Goal: Task Accomplishment & Management: Manage account settings

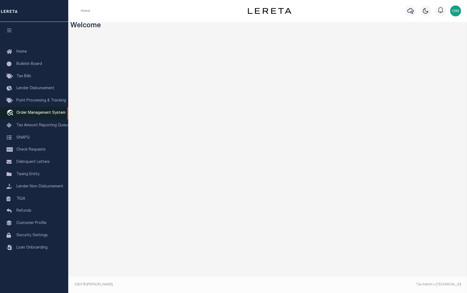
click at [42, 115] on span "Order Management System" at bounding box center [40, 113] width 49 height 4
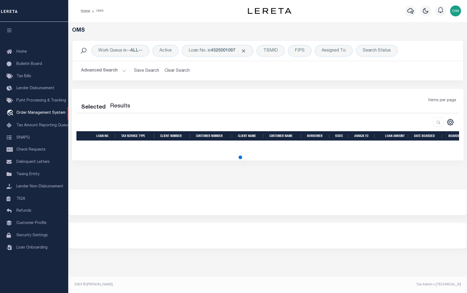
select select "200"
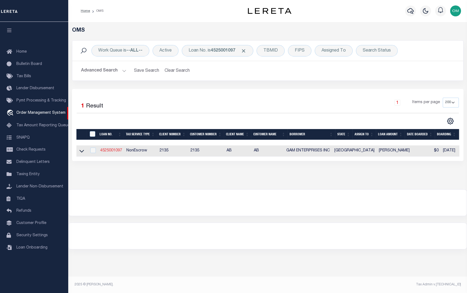
click at [106, 152] on link "4525001097" at bounding box center [111, 151] width 22 height 4
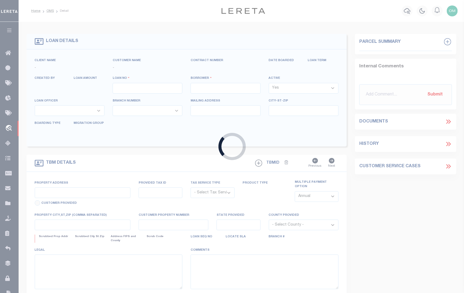
type input "4525001097"
type input "GAM ENTERPRISES INC"
select select
type input "18511 HWY 105 W"
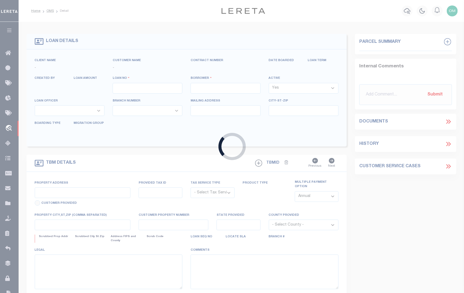
type input "MONTGOMERY, TX 77356"
select select "600"
select select "NonEscrow"
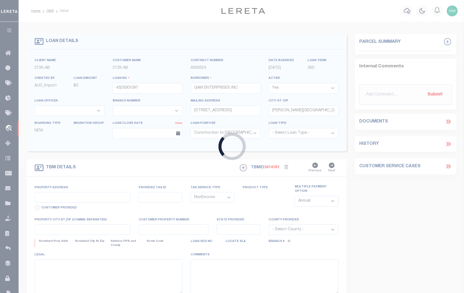
select select "43999"
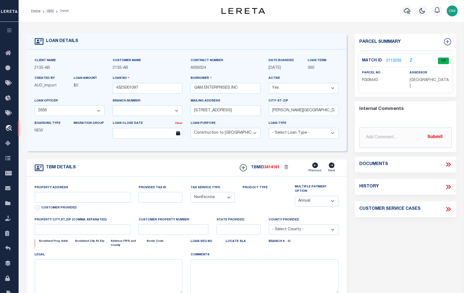
type input "14535 LAKE BUSINESS DRIVE"
select select
type input "CONROE TX 77304"
type input "TX"
select select
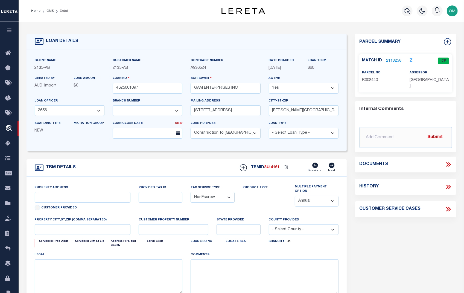
type textarea "DT ALL OF THE RESERVE E OF LAKE CONROE BUS PARK SEC 5"
select select "5757"
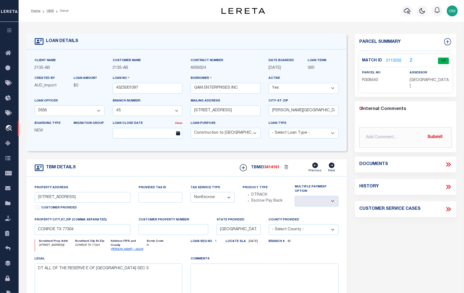
click at [389, 55] on div "Match ID 2113256 Z CP parcel no R308440" at bounding box center [405, 73] width 93 height 38
click at [389, 59] on link "2113256" at bounding box center [393, 61] width 15 height 6
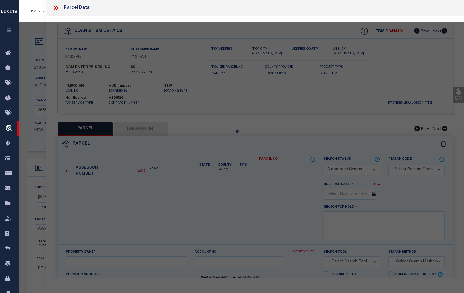
checkbox input "false"
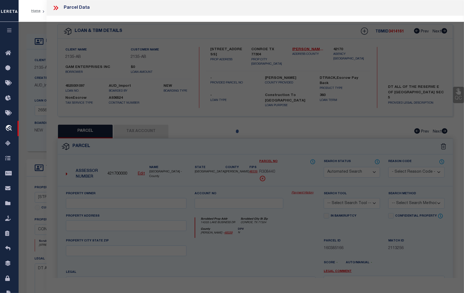
select select "CP"
type input "GAM ENTERPRISES"
select select "AGW"
select select
type input "14535 LAKE BUSINESS DR"
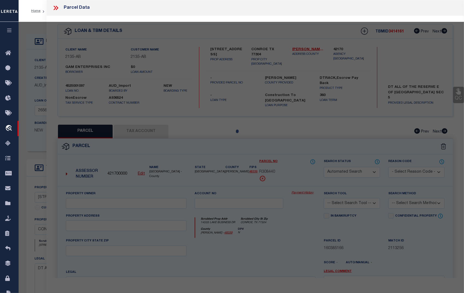
type input "CONROE, TX 77304"
type textarea "LAKE CONROE BUSINESS PARK 05, RES E, ACRES 1.591"
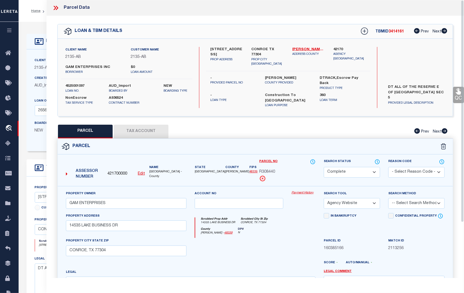
click at [304, 191] on link "Payment History" at bounding box center [303, 193] width 24 height 5
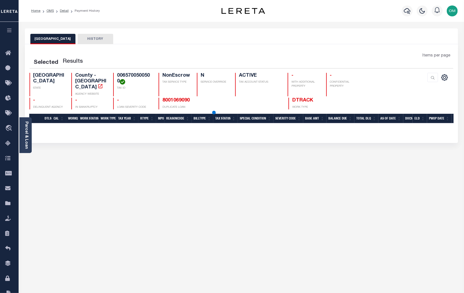
click at [10, 29] on icon "button" at bounding box center [9, 30] width 6 height 5
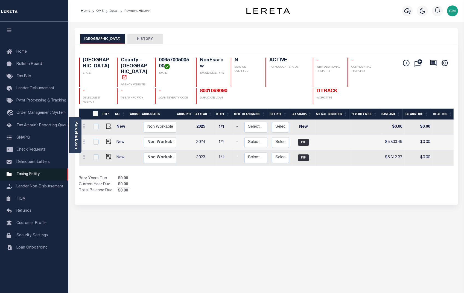
click at [33, 176] on span "Taxing Entity" at bounding box center [27, 175] width 23 height 4
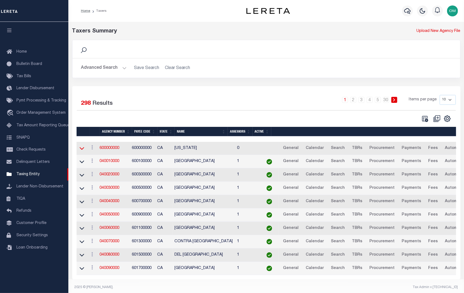
click at [82, 149] on icon at bounding box center [82, 149] width 5 height 6
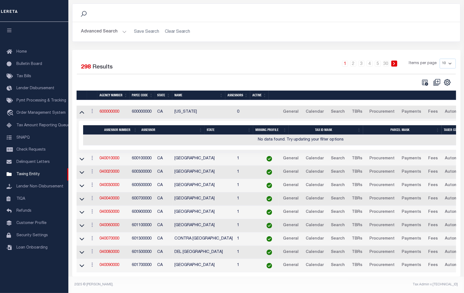
scroll to position [40, 0]
click at [81, 156] on icon at bounding box center [82, 159] width 5 height 6
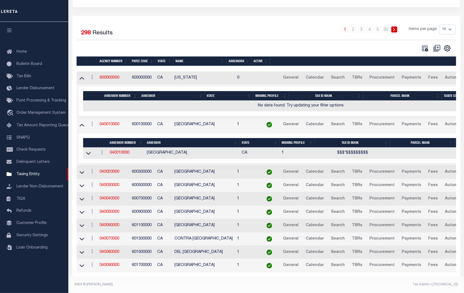
scroll to position [74, 0]
click at [80, 170] on icon at bounding box center [82, 173] width 5 height 6
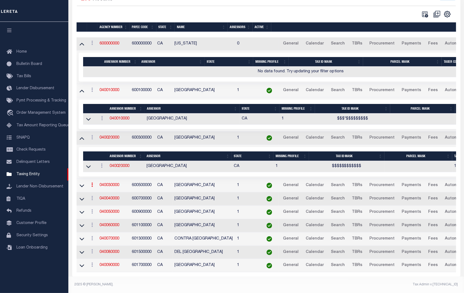
scroll to position [108, 0]
click at [82, 183] on icon at bounding box center [82, 186] width 5 height 6
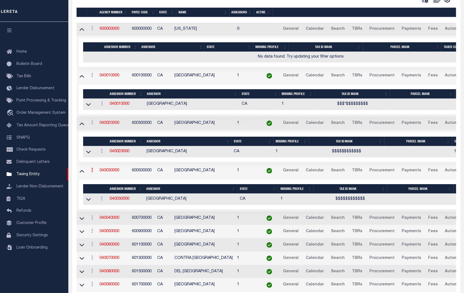
scroll to position [137, 0]
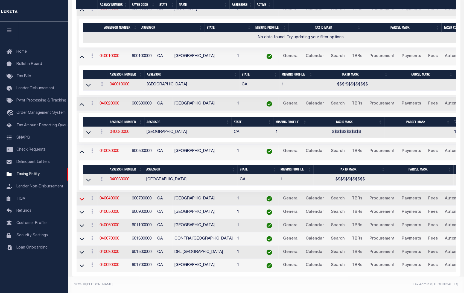
click at [80, 196] on icon at bounding box center [82, 199] width 5 height 6
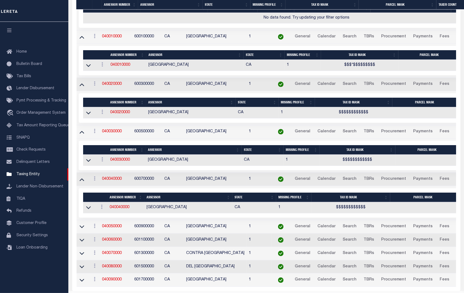
scroll to position [172, 0]
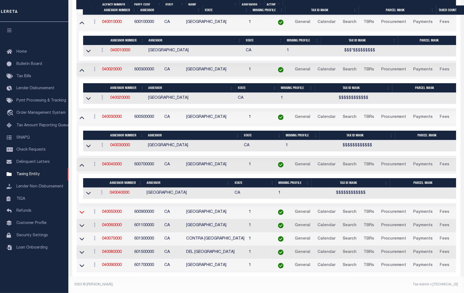
click at [81, 210] on icon at bounding box center [82, 213] width 5 height 6
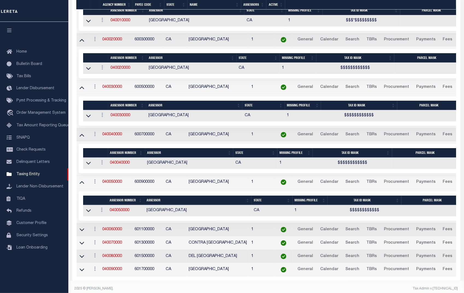
scroll to position [199, 0]
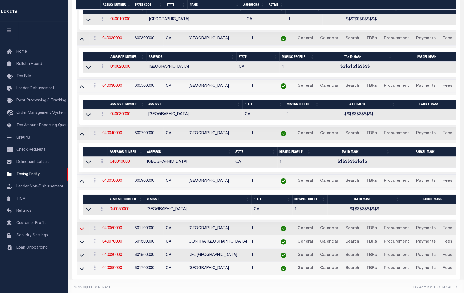
click at [83, 229] on icon at bounding box center [82, 229] width 5 height 6
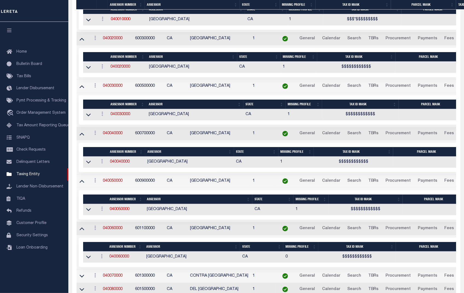
scroll to position [240, 0]
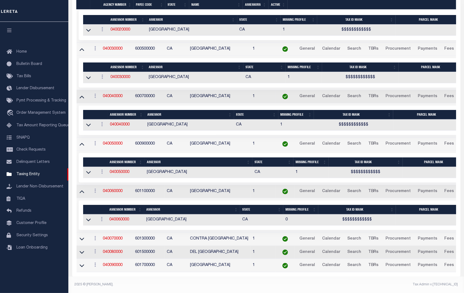
click at [77, 235] on td at bounding box center [83, 239] width 13 height 13
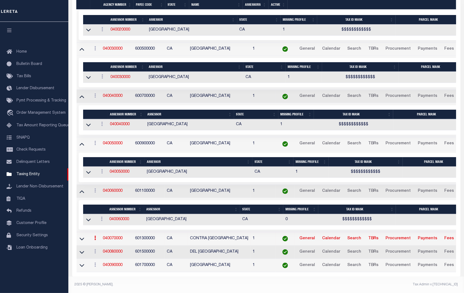
scroll to position [239, 0]
click at [81, 236] on icon at bounding box center [82, 239] width 5 height 6
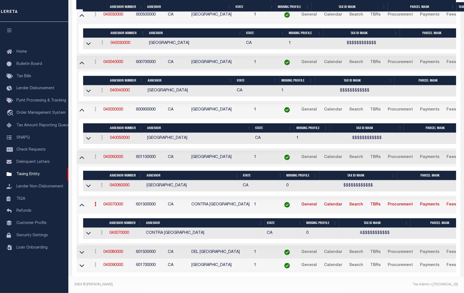
click at [82, 246] on td at bounding box center [84, 252] width 14 height 13
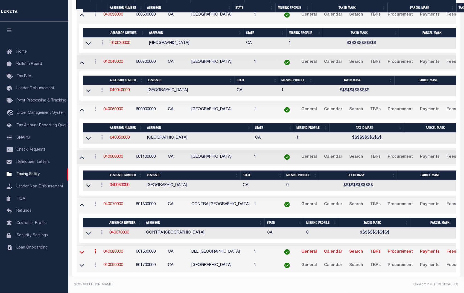
click at [81, 251] on icon at bounding box center [82, 252] width 5 height 3
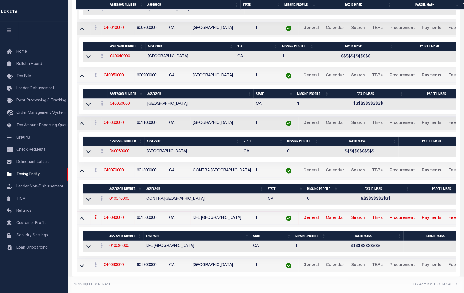
scroll to position [309, 0]
click at [82, 265] on icon at bounding box center [82, 266] width 5 height 3
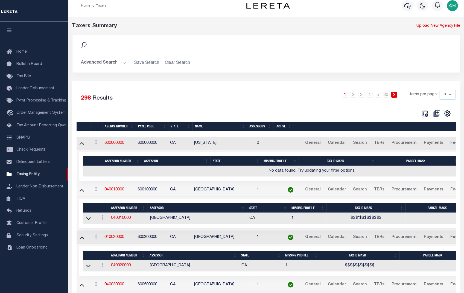
scroll to position [0, 0]
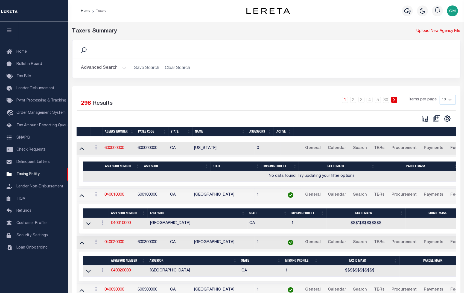
click at [114, 146] on td "600000000" at bounding box center [118, 148] width 33 height 13
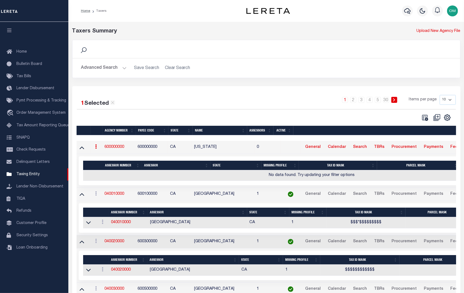
click at [113, 148] on link "600000000" at bounding box center [114, 147] width 20 height 4
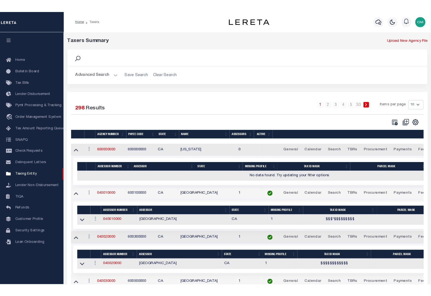
scroll to position [149, 0]
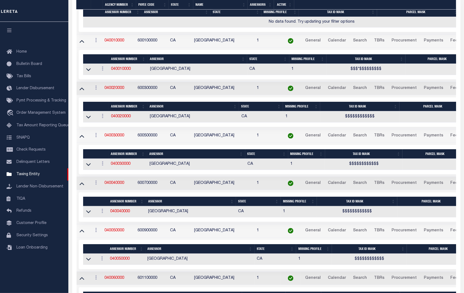
click at [39, 36] on div "Home Bulletin Board Tax Bills Lender Disbursement Pymt Processing & Tracking tr…" at bounding box center [34, 142] width 68 height 241
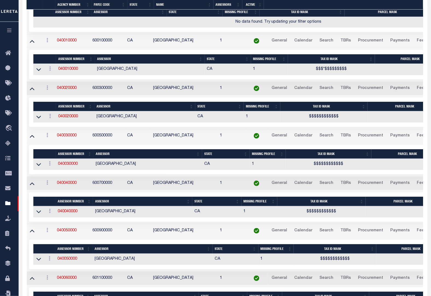
click at [24, 27] on div "1 Selected 298 Results 1 2 3 4 5 … 30 Items per page 10 25 50 100" at bounding box center [224, 201] width 405 height 529
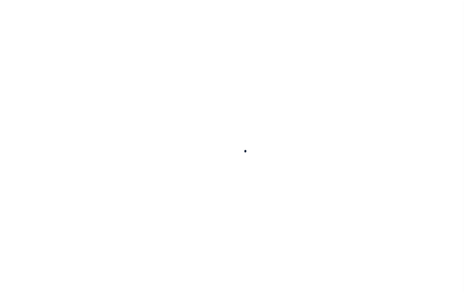
select select
checkbox input "false"
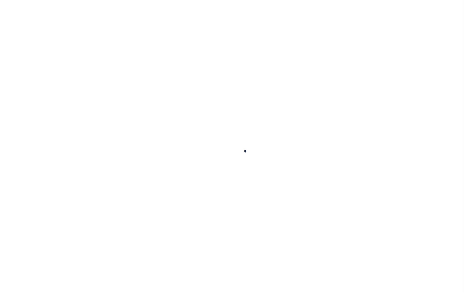
checkbox input "false"
type input "600000000"
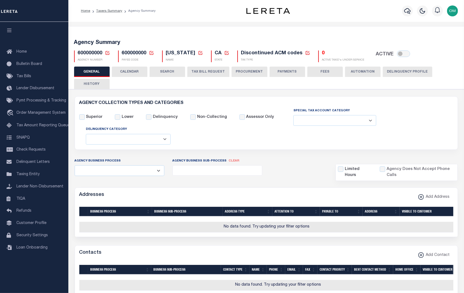
click at [131, 74] on button "CALENDAR" at bounding box center [130, 72] width 36 height 10
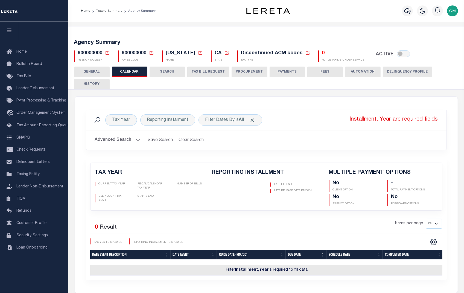
click at [170, 70] on button "SEARCH" at bounding box center [167, 72] width 36 height 10
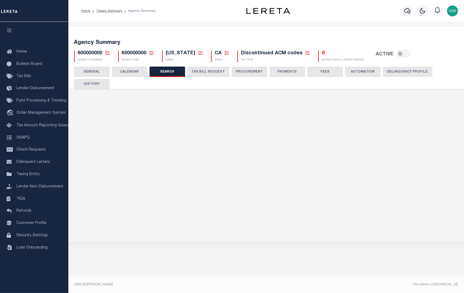
checkbox input "false"
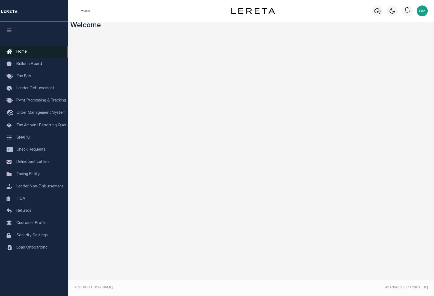
click at [20, 50] on span "Home" at bounding box center [21, 52] width 10 height 4
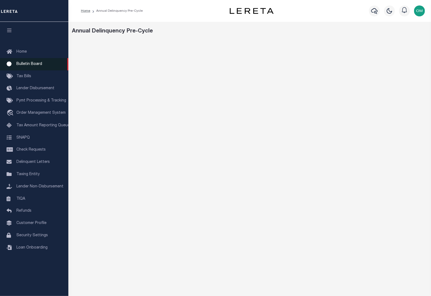
click at [25, 62] on link "Bulletin Board" at bounding box center [34, 64] width 68 height 12
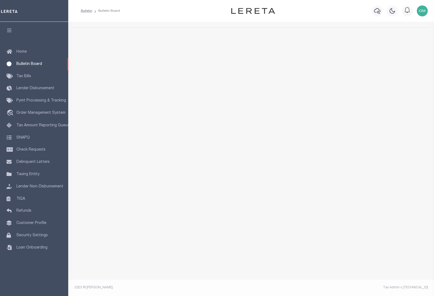
select select "50"
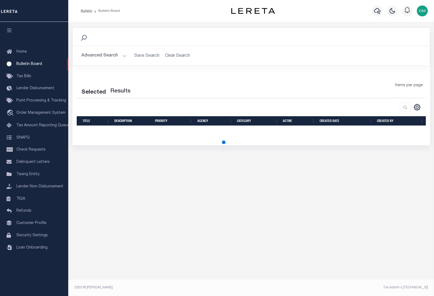
select select "50"
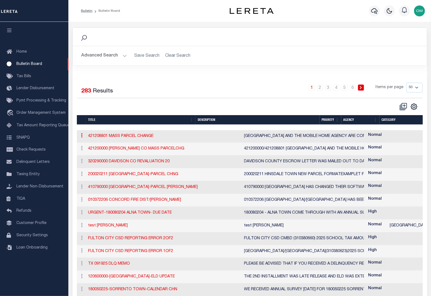
click at [81, 137] on link at bounding box center [82, 136] width 6 height 4
click at [89, 153] on link "Edit" at bounding box center [92, 153] width 26 height 9
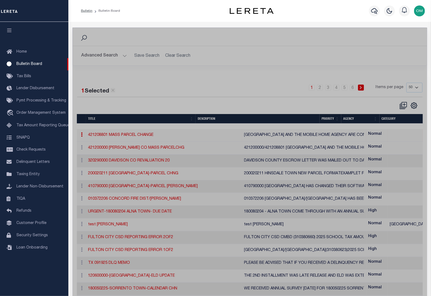
checkbox input "false"
checkbox input "true"
type input "421208801 MASS PARCEL CHANGE"
select select "8"
type textarea "[GEOGRAPHIC_DATA] AND THE MOBILE HOME AGENCY ARE CONVERTING FROM THE QUIC K REF…"
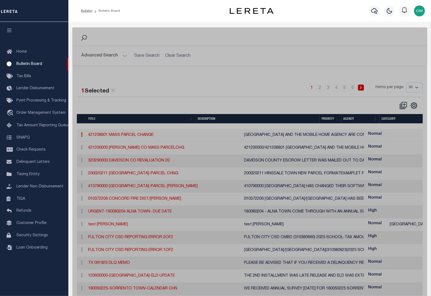
select select "[GEOGRAPHIC_DATA]"
select select
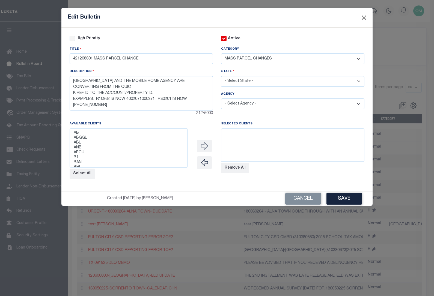
click at [365, 16] on button "Close" at bounding box center [364, 17] width 7 height 7
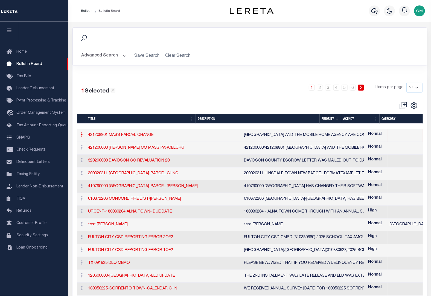
click at [82, 135] on icon at bounding box center [82, 135] width 2 height 4
click at [90, 153] on link "Edit" at bounding box center [92, 152] width 26 height 9
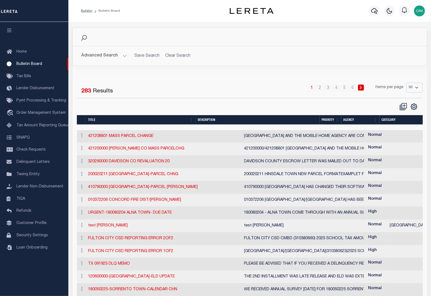
checkbox input "false"
checkbox input "true"
type input "421208801 MASS PARCEL CHANGE"
select select "8"
type textarea "JACKSON COUNTY AND THE MOBILE HOME AGENCY ARE CONVERTING FROM THE QUIC K REF ID…"
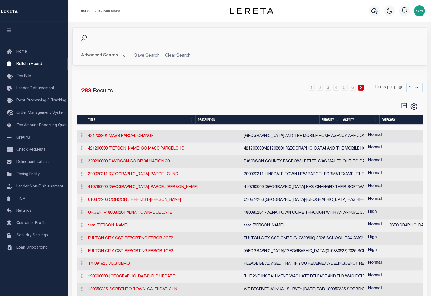
select select "[GEOGRAPHIC_DATA]"
select select
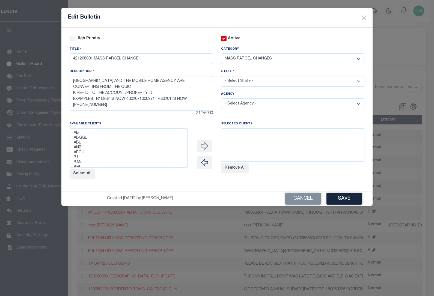
click at [73, 39] on input "High Priority" at bounding box center [72, 38] width 5 height 5
checkbox input "true"
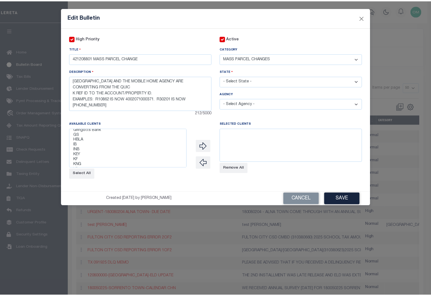
scroll to position [199, 0]
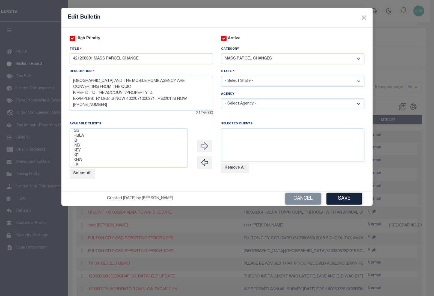
select select "2130"
click at [126, 144] on option "IB" at bounding box center [128, 141] width 111 height 5
click at [201, 148] on icon "button" at bounding box center [204, 146] width 7 height 7
select select
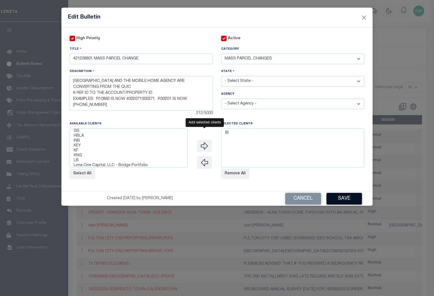
click at [349, 201] on button "Save" at bounding box center [345, 199] width 36 height 12
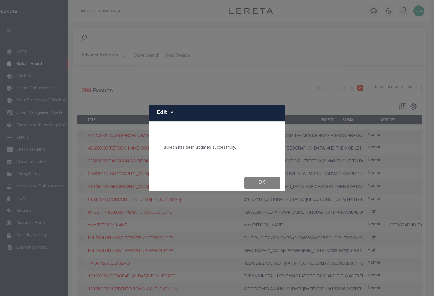
drag, startPoint x: 264, startPoint y: 183, endPoint x: 236, endPoint y: 178, distance: 28.4
click at [263, 183] on button "Ok" at bounding box center [263, 183] width 36 height 12
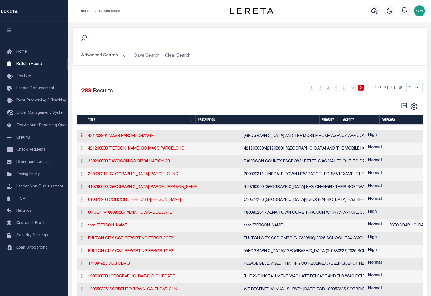
click at [79, 136] on link at bounding box center [82, 136] width 6 height 4
click at [90, 162] on link "History" at bounding box center [92, 162] width 26 height 9
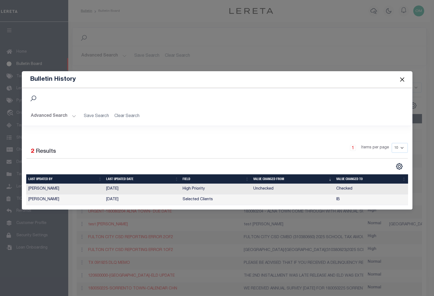
click at [406, 80] on span at bounding box center [402, 79] width 21 height 15
click at [404, 79] on button "Close" at bounding box center [402, 79] width 7 height 7
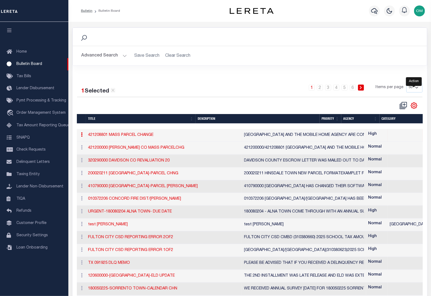
click at [413, 106] on icon "" at bounding box center [413, 105] width 7 height 7
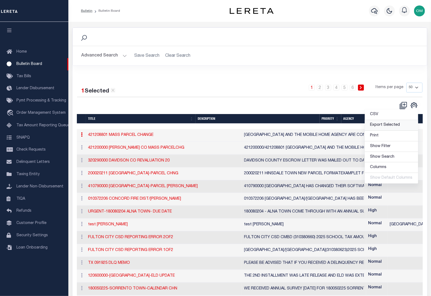
click at [402, 123] on link "Export Selected" at bounding box center [390, 125] width 53 height 11
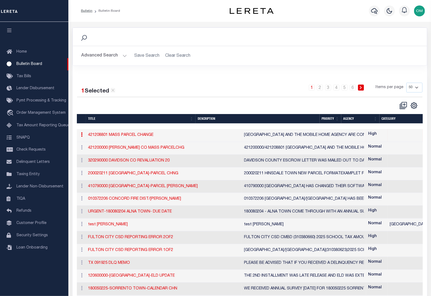
click at [374, 59] on h2 "Advanced Search Save Search Clear Search" at bounding box center [249, 56] width 345 height 11
click at [413, 107] on icon "" at bounding box center [413, 105] width 7 height 7
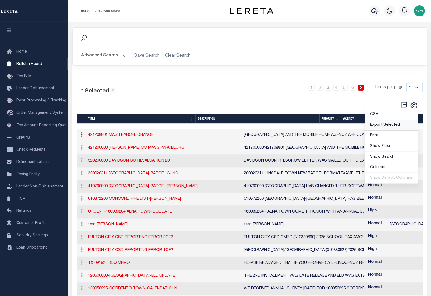
click at [395, 125] on span "Export Selected" at bounding box center [385, 125] width 30 height 4
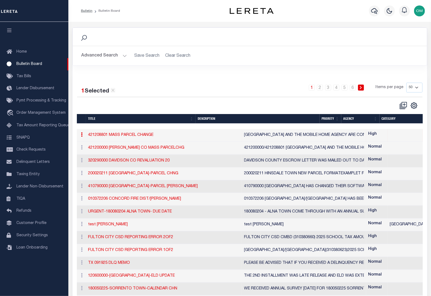
click at [290, 55] on h2 "Advanced Search Save Search Clear Search" at bounding box center [249, 56] width 345 height 11
click at [415, 104] on icon "" at bounding box center [413, 105] width 7 height 7
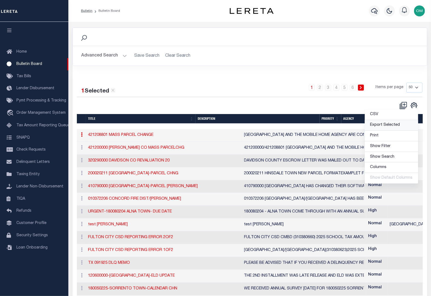
click at [399, 126] on span "Export Selected" at bounding box center [385, 125] width 30 height 4
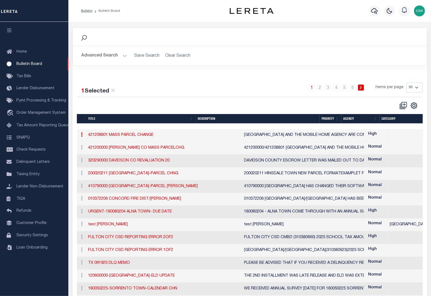
click at [272, 58] on h2 "Advanced Search Save Search Clear Search" at bounding box center [249, 56] width 345 height 11
click at [413, 105] on icon "" at bounding box center [413, 105] width 7 height 7
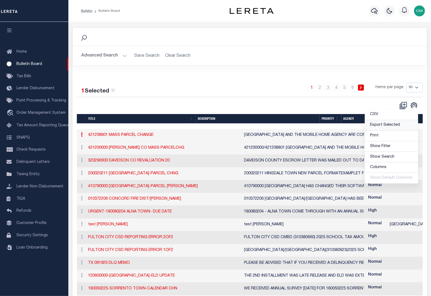
click at [397, 125] on span "Export Selected" at bounding box center [385, 125] width 30 height 4
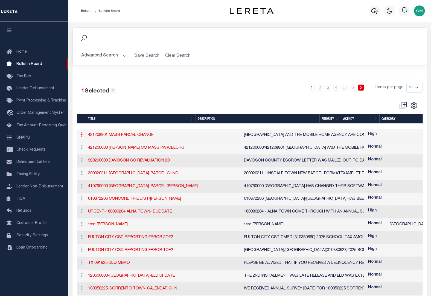
click at [112, 92] on icon at bounding box center [112, 90] width 5 height 5
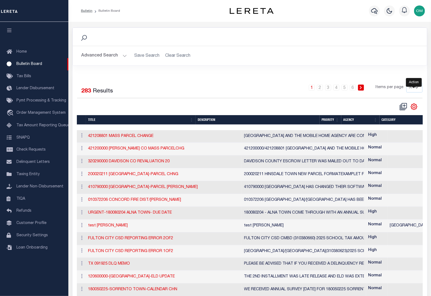
click at [415, 107] on icon "" at bounding box center [413, 106] width 7 height 7
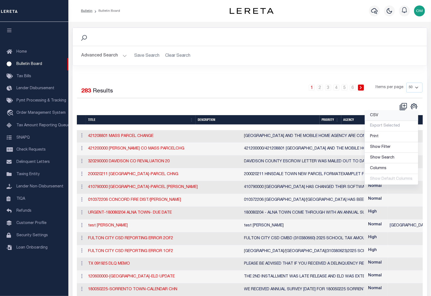
click at [376, 115] on span "CSV" at bounding box center [374, 116] width 8 height 4
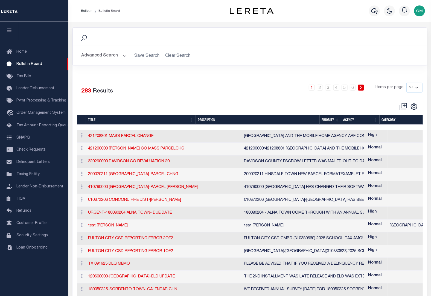
click at [271, 69] on div "Search Advanced Search Save Search Clear Search Is Is" at bounding box center [249, 51] width 363 height 46
click at [415, 106] on icon "" at bounding box center [413, 106] width 7 height 7
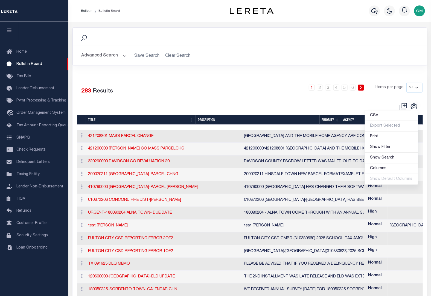
click at [289, 107] on div "CSV Export Selected Print Show Filter Show Search Columns 0: 1: Title 2: descri…" at bounding box center [335, 107] width 173 height 8
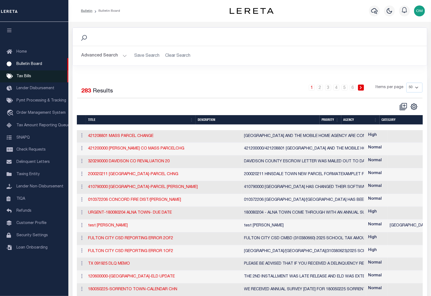
click at [28, 77] on span "Tax Bills" at bounding box center [23, 77] width 15 height 4
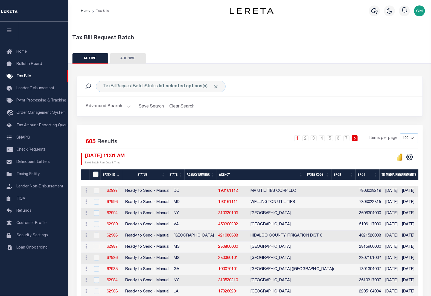
click at [141, 58] on button "ARCHIVE" at bounding box center [128, 58] width 36 height 10
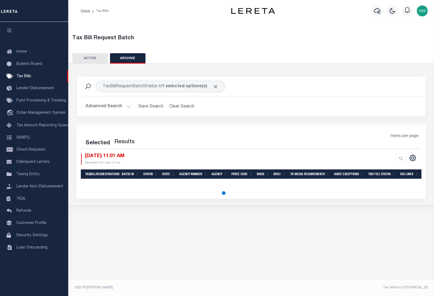
click at [137, 58] on button "ARCHIVE" at bounding box center [128, 58] width 36 height 10
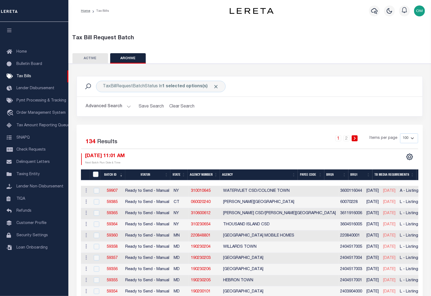
click at [99, 60] on button "ACTIVE" at bounding box center [90, 58] width 36 height 10
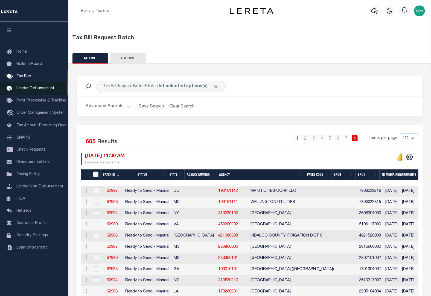
click at [32, 89] on span "Lender Disbursement" at bounding box center [35, 89] width 38 height 4
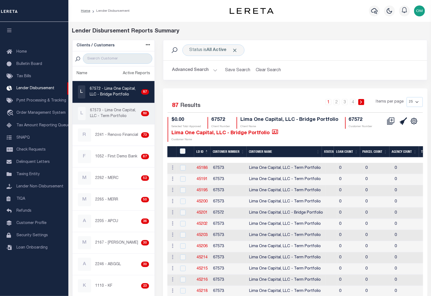
click at [111, 109] on p "67573 - Lima One Capital, LLC - Term Portfolio" at bounding box center [114, 113] width 49 height 11
checkbox input "true"
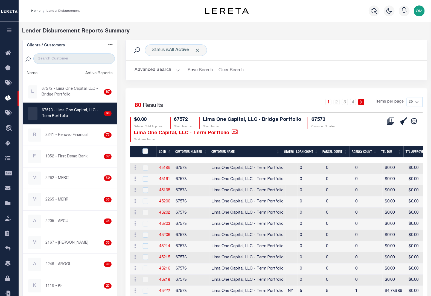
click at [164, 167] on link "45186" at bounding box center [164, 168] width 11 height 4
checkbox input "true"
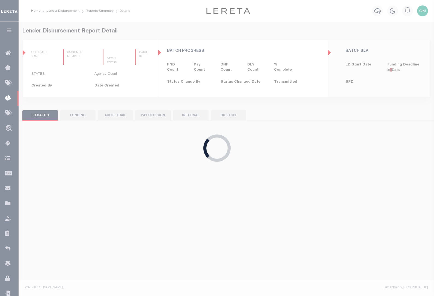
type input "$0.00"
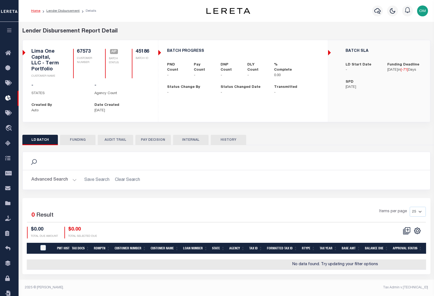
click at [80, 139] on button "FUNDING" at bounding box center [78, 140] width 36 height 10
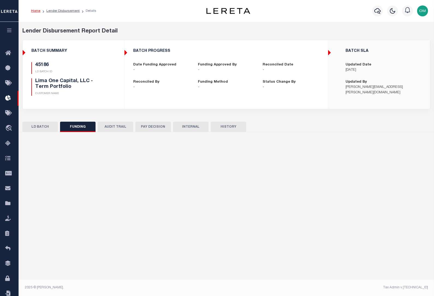
type input "$0"
type input "07/23/2025"
select select "100"
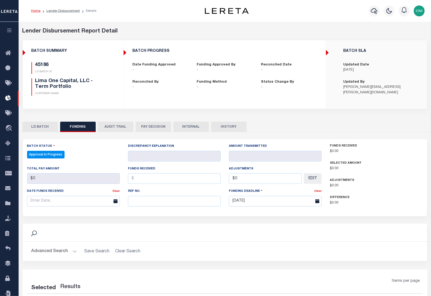
select select "100"
click at [112, 127] on button "AUDIT TRAIL" at bounding box center [116, 127] width 36 height 10
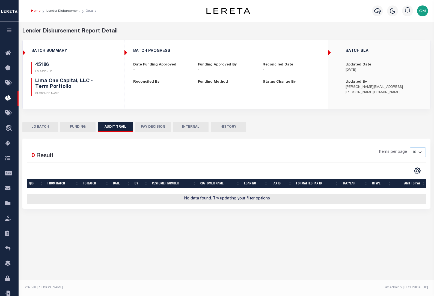
click at [75, 125] on button "FUNDING" at bounding box center [78, 127] width 36 height 10
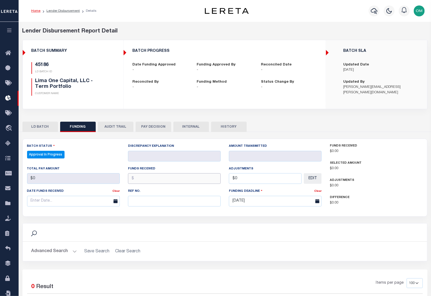
click at [156, 177] on input "text" at bounding box center [174, 178] width 93 height 11
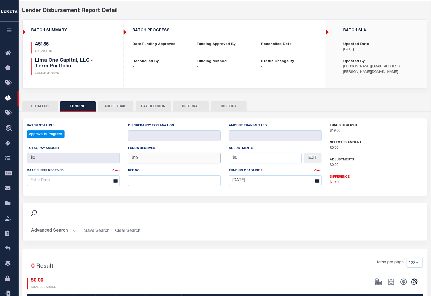
scroll to position [18, 0]
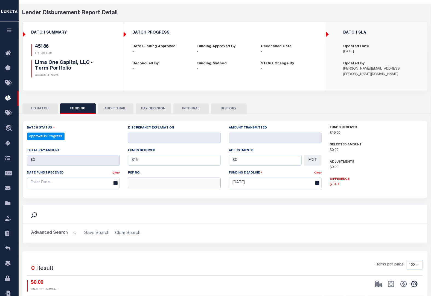
type input "$19.00"
click at [186, 182] on input "text" at bounding box center [174, 183] width 93 height 11
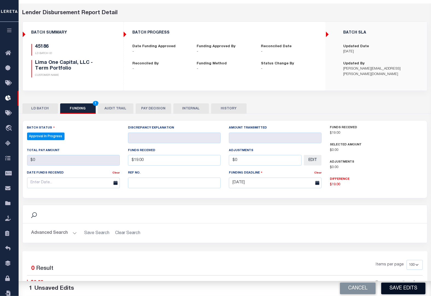
click at [408, 288] on button "Save Edits" at bounding box center [403, 289] width 44 height 12
type input "$0"
type input "$19"
type input "$0"
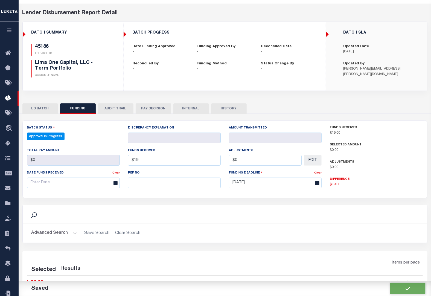
select select "100"
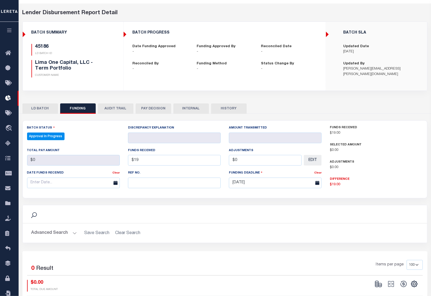
click at [121, 106] on button "AUDIT TRAIL" at bounding box center [116, 109] width 36 height 10
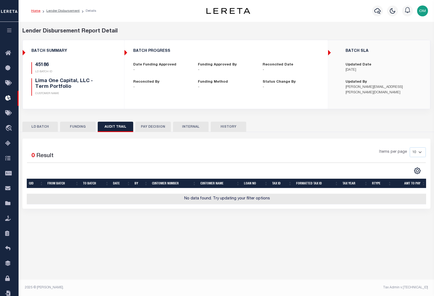
click at [155, 125] on button "PAY DECISION" at bounding box center [154, 127] width 36 height 10
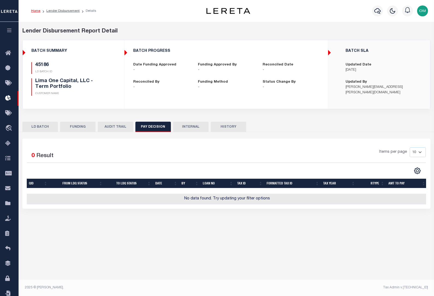
click at [189, 125] on button "INTERNAL" at bounding box center [191, 127] width 36 height 10
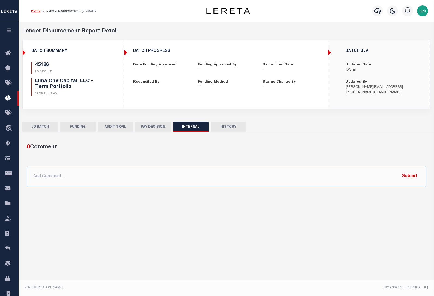
click at [231, 126] on button "HISTORY" at bounding box center [229, 127] width 36 height 10
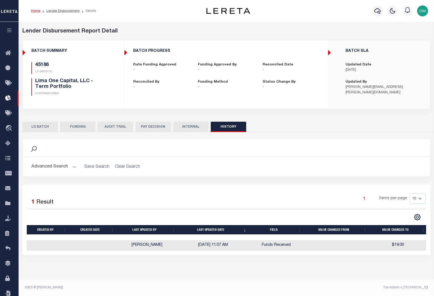
click at [45, 126] on button "LD BATCH" at bounding box center [40, 127] width 36 height 10
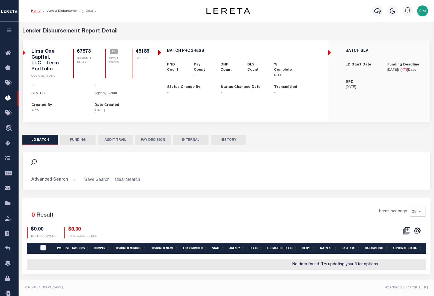
click at [11, 29] on icon "button" at bounding box center [9, 30] width 6 height 5
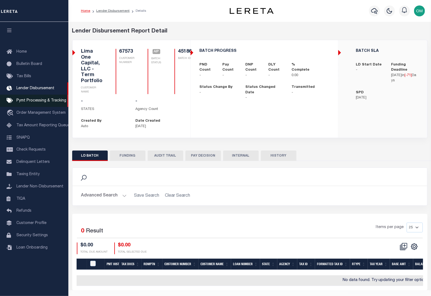
click at [45, 102] on span "Pymt Processing & Tracking" at bounding box center [41, 101] width 50 height 4
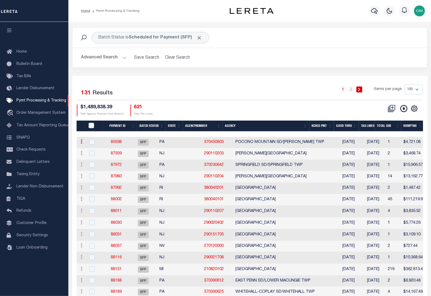
click at [81, 142] on icon at bounding box center [82, 142] width 2 height 4
click at [121, 142] on link "85598" at bounding box center [116, 142] width 11 height 4
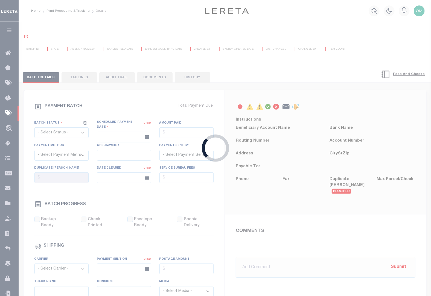
select select "SFP"
type input "[DATE]"
type input "$4,721.08"
type input "Certify funds"
select select "[PERSON_NAME]"
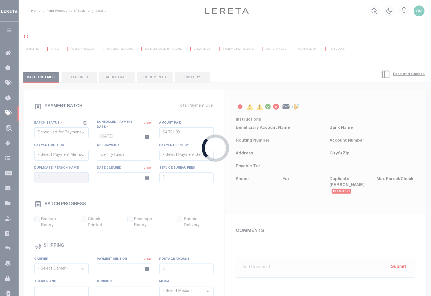
type input "[PERSON_NAME]"
type input "N"
radio input "true"
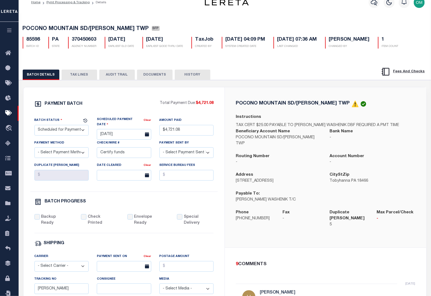
scroll to position [49, 0]
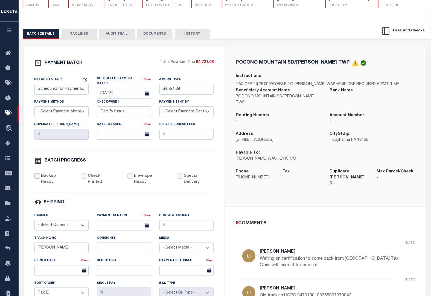
click at [38, 178] on input "Backup Ready" at bounding box center [36, 175] width 5 height 5
checkbox input "true"
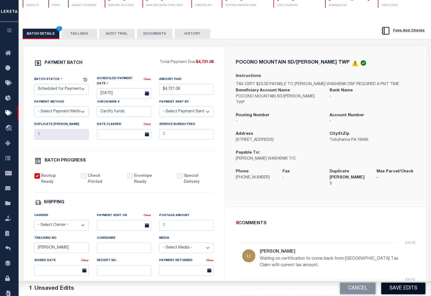
click at [400, 290] on button "Save Edits" at bounding box center [403, 289] width 44 height 12
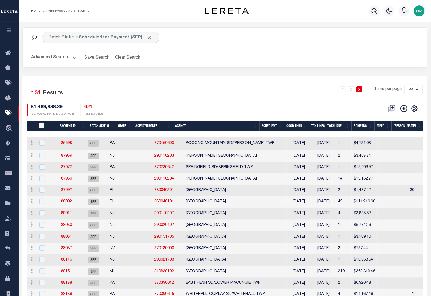
click at [9, 31] on icon "button" at bounding box center [9, 30] width 6 height 5
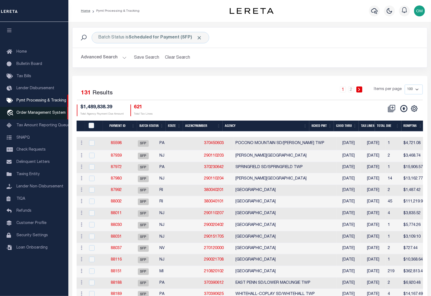
click at [42, 112] on link "travel_explore Order Management System" at bounding box center [34, 113] width 68 height 13
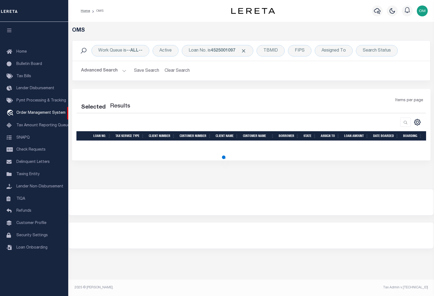
select select "200"
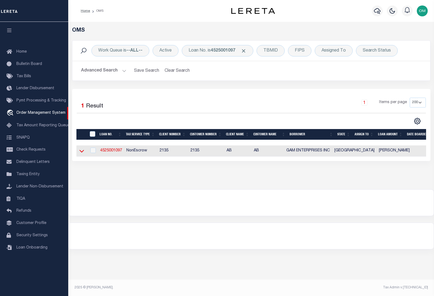
click at [80, 153] on icon at bounding box center [82, 151] width 5 height 6
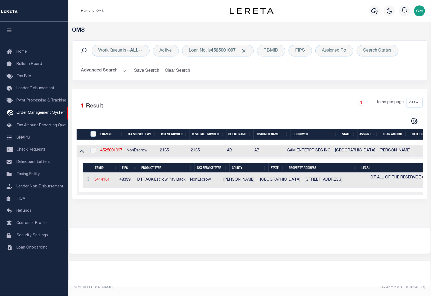
click at [100, 181] on link "3414161" at bounding box center [102, 180] width 15 height 4
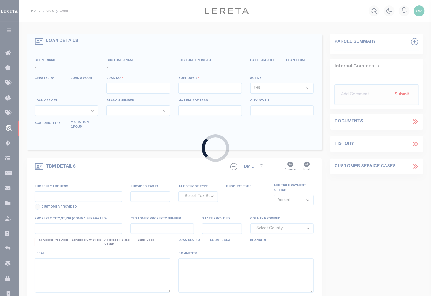
type input "4525001097"
type input "GAM ENTERPRISES INC"
select select
type input "[STREET_ADDRESS]"
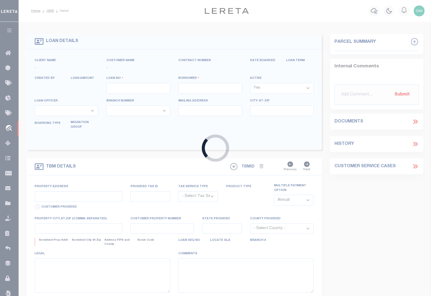
type input "[PERSON_NAME][GEOGRAPHIC_DATA]"
select select "600"
select select "NonEscrow"
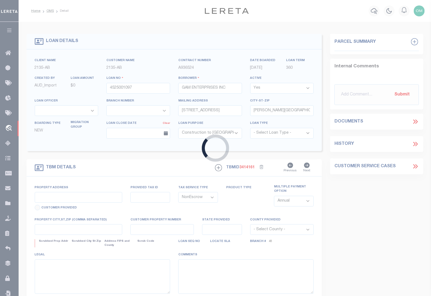
type input "[STREET_ADDRESS]"
select select
type input "CONROE TX 77304"
type input "[GEOGRAPHIC_DATA]"
select select
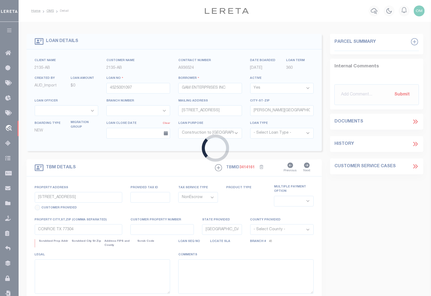
type textarea "DT ALL OF THE RESERVE E OF [GEOGRAPHIC_DATA] SEC 5"
select select "43999"
select select "5757"
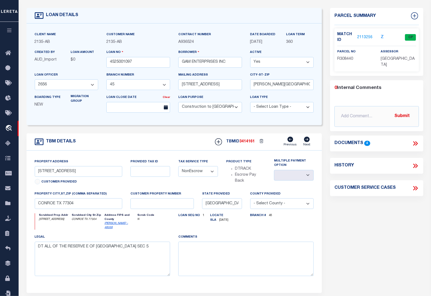
scroll to position [25, 0]
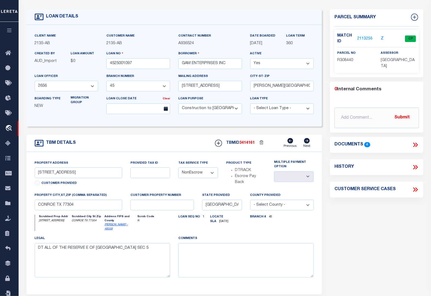
click at [409, 144] on div "Documents 4" at bounding box center [376, 145] width 84 height 7
click at [415, 143] on icon at bounding box center [414, 145] width 7 height 7
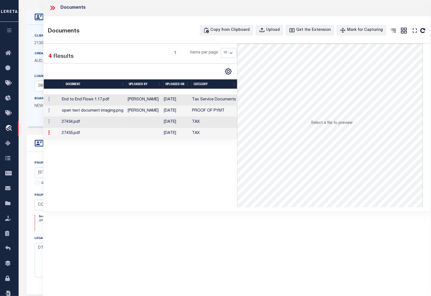
click at [49, 134] on link at bounding box center [49, 133] width 6 height 4
click at [83, 98] on td "End to End Flows 1.17.pdf" at bounding box center [93, 100] width 66 height 11
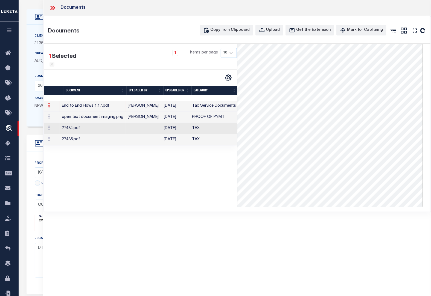
click at [74, 143] on td "27435.pdf" at bounding box center [93, 139] width 66 height 11
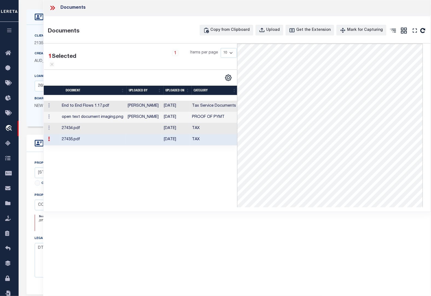
click at [107, 132] on td "27434.pdf" at bounding box center [93, 128] width 66 height 11
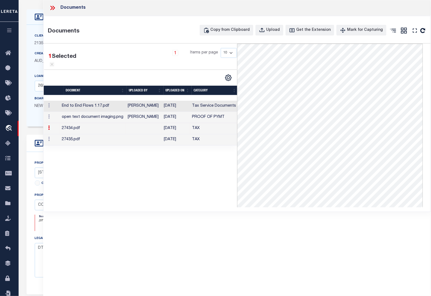
click at [110, 109] on td "End to End Flows 1.17.pdf" at bounding box center [93, 106] width 66 height 11
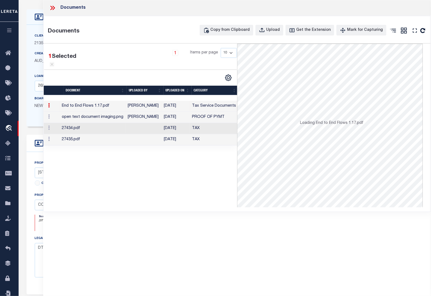
click at [51, 7] on icon at bounding box center [51, 8] width 2 height 4
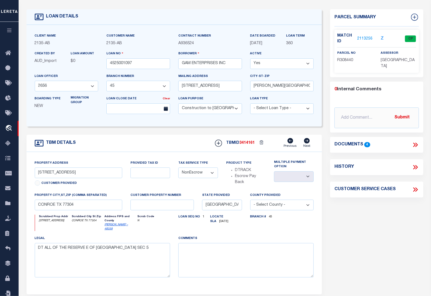
click at [416, 167] on icon at bounding box center [414, 167] width 7 height 7
select select "100"
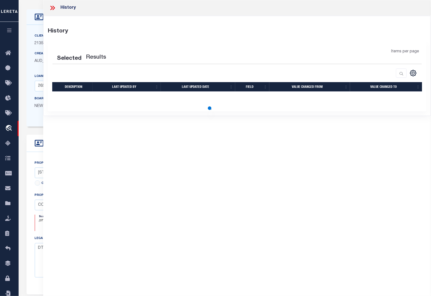
select select "100"
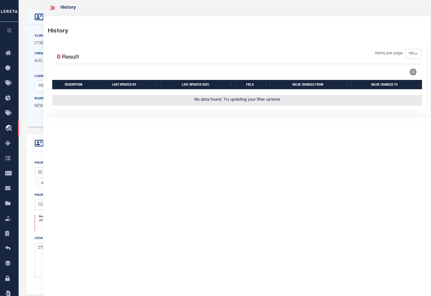
click at [53, 7] on icon at bounding box center [52, 7] width 7 height 7
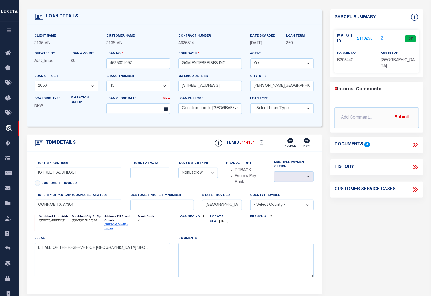
click at [415, 167] on icon at bounding box center [414, 167] width 2 height 4
select select "100"
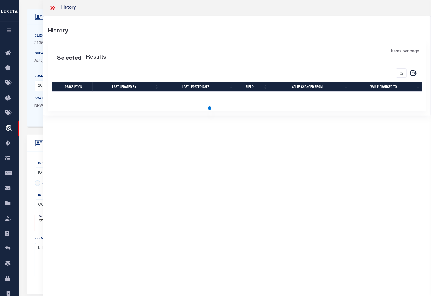
select select "100"
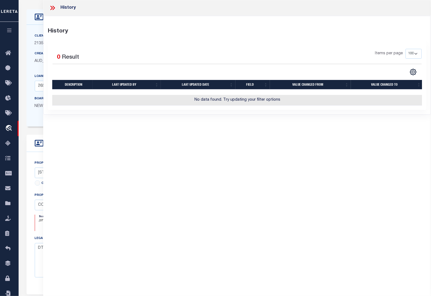
click at [257, 114] on div "History Selected 0 Result" at bounding box center [236, 65] width 387 height 98
click at [52, 8] on icon at bounding box center [51, 8] width 2 height 4
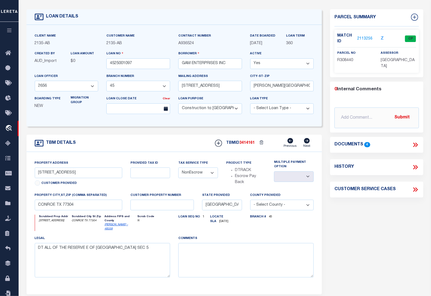
click at [195, 12] on div "LOAN DETAILS" at bounding box center [174, 17] width 295 height 16
drag, startPoint x: 145, startPoint y: 65, endPoint x: 101, endPoint y: 64, distance: 43.5
click at [101, 64] on div "Client Name 2135 - AB Customer Name 2135 - AB" at bounding box center [174, 76] width 287 height 86
click at [200, 14] on div "LOAN DETAILS" at bounding box center [174, 17] width 295 height 16
click at [362, 37] on link "2113256" at bounding box center [364, 39] width 15 height 6
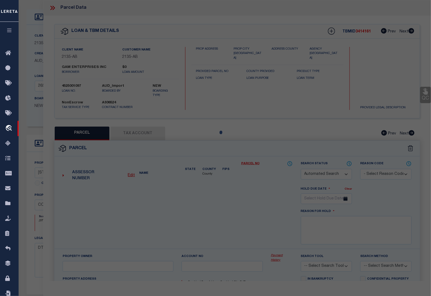
checkbox input "false"
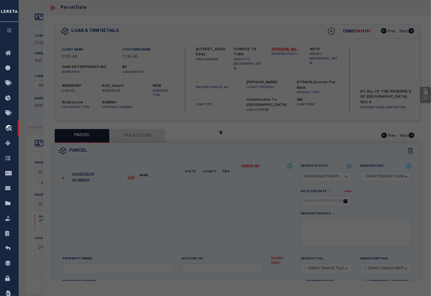
select select "CP"
type input "GAM ENTERPRISES"
select select "AGW"
select select
type input "14535 LAKE BUSINESS DR"
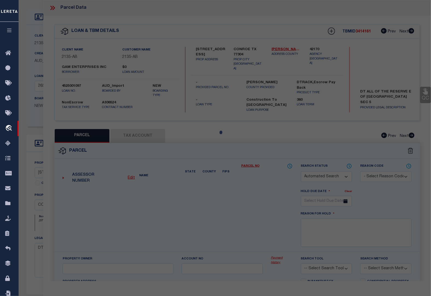
type input "CONROE, TX 77304"
type textarea "[GEOGRAPHIC_DATA], RES E, ACRES 1.591"
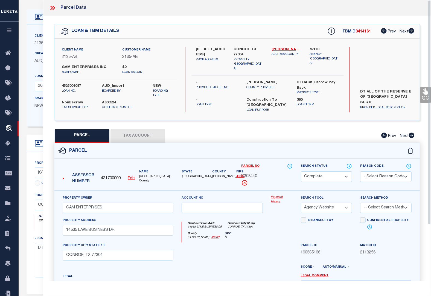
click at [142, 130] on button "Tax Account" at bounding box center [137, 136] width 55 height 14
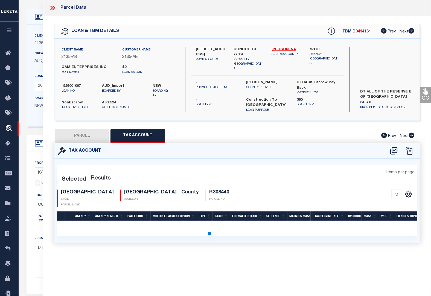
select select "100"
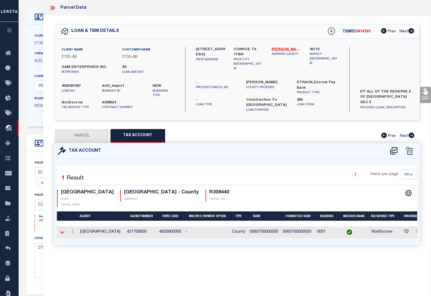
click at [62, 230] on icon at bounding box center [62, 233] width 5 height 6
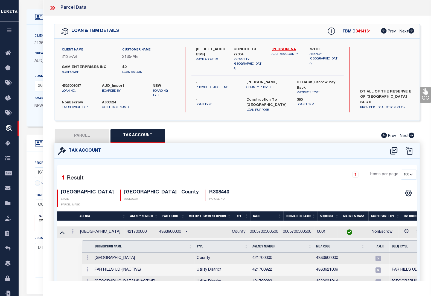
click at [98, 129] on button "PARCEL" at bounding box center [82, 136] width 55 height 14
select select "AS"
select select
checkbox input "false"
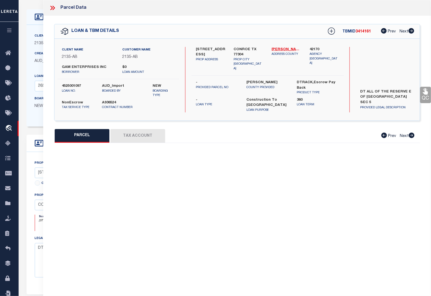
select select "CP"
type input "GAM ENTERPRISES"
select select "AGW"
select select
type input "14535 LAKE BUSINESS DR"
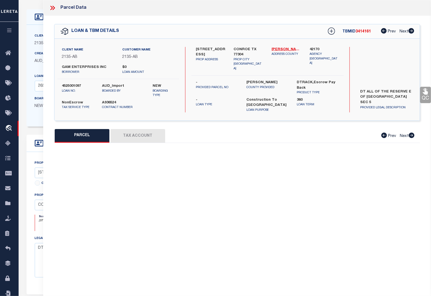
type input "CONROE, TX 77304"
type textarea "[GEOGRAPHIC_DATA], RES E, ACRES 1.591"
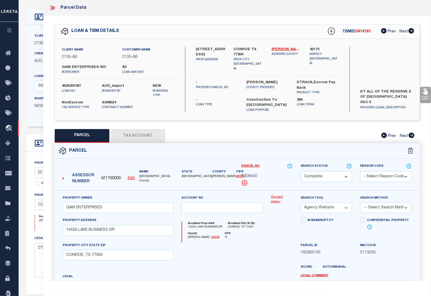
click at [278, 195] on link "Payment History" at bounding box center [282, 199] width 22 height 9
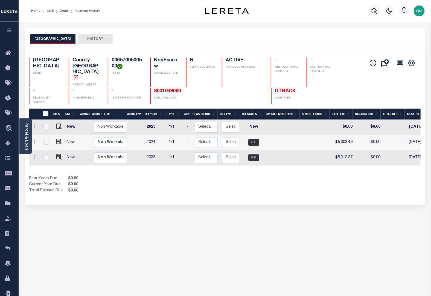
click at [100, 38] on button "HISTORY" at bounding box center [96, 39] width 36 height 10
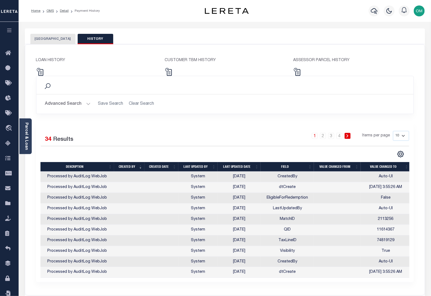
click at [40, 42] on button "[GEOGRAPHIC_DATA]" at bounding box center [52, 39] width 45 height 10
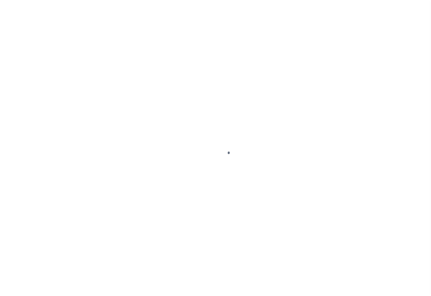
select select "600"
select select "NonEscrow"
select select "43999"
select select "5757"
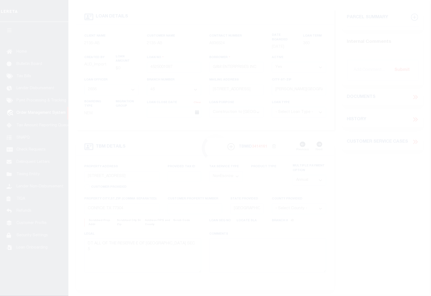
select select
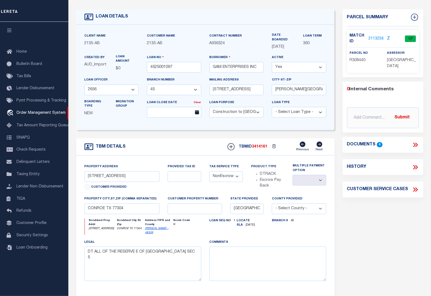
click at [225, 150] on div "TBMID 3414161 Previous Next" at bounding box center [274, 147] width 103 height 10
click at [373, 36] on link "2113256" at bounding box center [375, 39] width 15 height 6
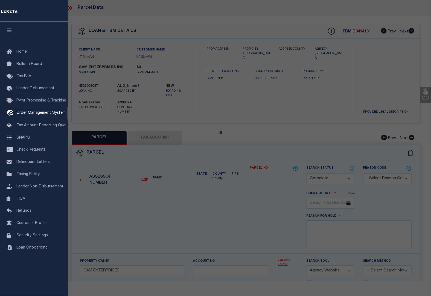
select select "AS"
select select
checkbox input "false"
select select "CP"
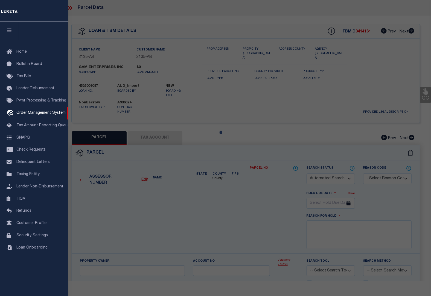
type input "GAM ENTERPRISES"
select select "AGW"
select select
type input "14535 LAKE BUSINESS DR"
type input "CONROE, TX 77304"
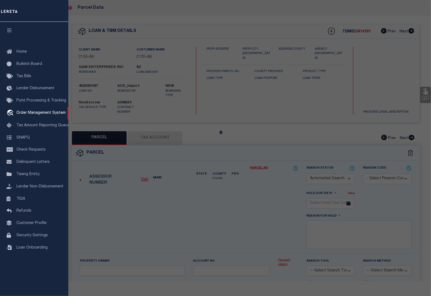
type textarea "LAKE CONROE BUSINESS PARK 05, RES E, ACRES 1.591"
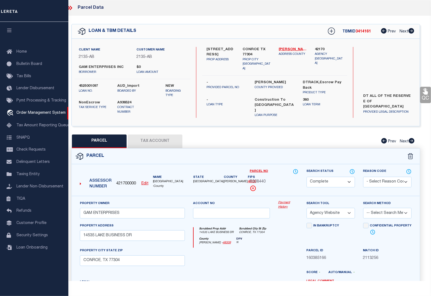
click at [71, 8] on icon at bounding box center [71, 8] width 2 height 4
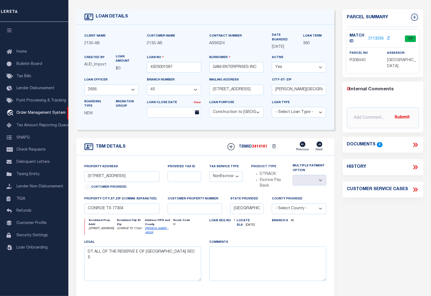
click at [364, 167] on h4 "History" at bounding box center [356, 167] width 19 height 5
click at [416, 144] on icon at bounding box center [414, 145] width 7 height 7
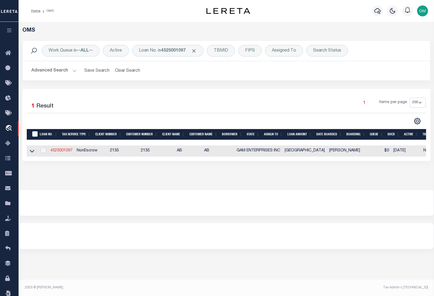
click at [57, 150] on link "4525001097" at bounding box center [62, 151] width 22 height 4
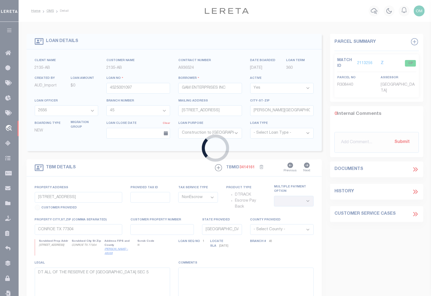
select select
select select "43999"
select select "5757"
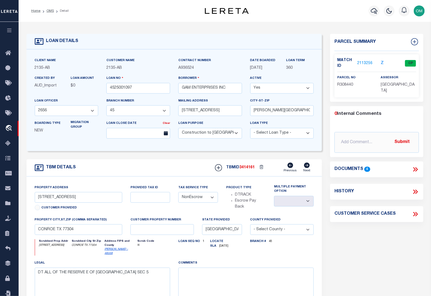
click at [415, 191] on icon at bounding box center [414, 192] width 2 height 4
select select "100"
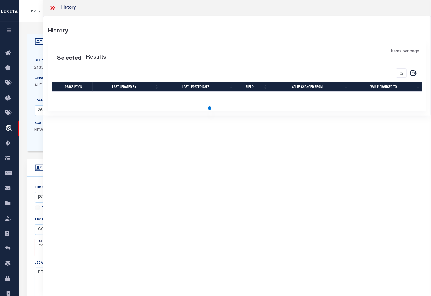
select select "100"
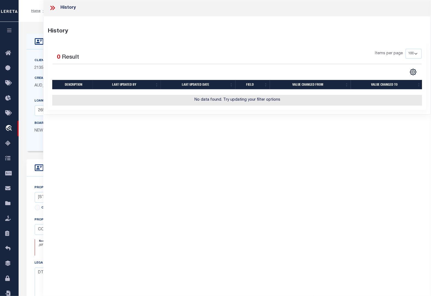
click at [222, 213] on div "History History Selected 0 Result Items per page 25" at bounding box center [236, 140] width 387 height 281
click at [54, 7] on icon at bounding box center [53, 8] width 2 height 4
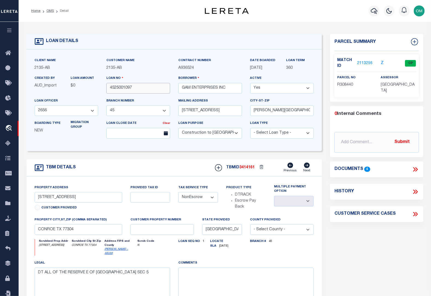
drag, startPoint x: 144, startPoint y: 90, endPoint x: 101, endPoint y: 90, distance: 43.2
click at [101, 90] on div "Client Name 2135 - AB Customer Name 2135 - AB" at bounding box center [174, 101] width 287 height 86
click at [194, 42] on div "LOAN DETAILS" at bounding box center [174, 42] width 295 height 16
click at [362, 62] on link "2113256" at bounding box center [364, 64] width 15 height 6
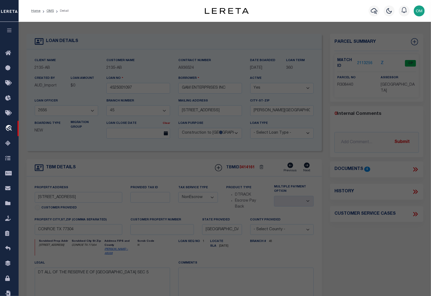
select select "AS"
select select
checkbox input "false"
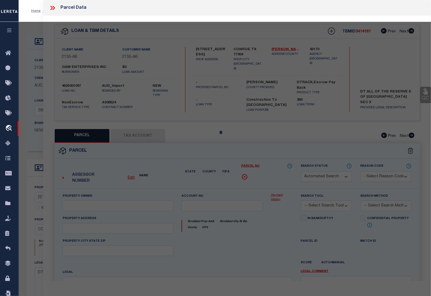
select select "CP"
type input "GAM ENTERPRISES"
select select "AGW"
select select
type input "14535 LAKE BUSINESS DR"
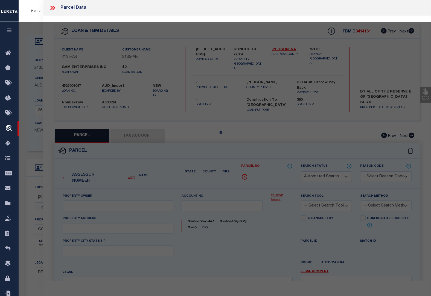
type input "CONROE, TX 77304"
type textarea "[GEOGRAPHIC_DATA], RES E, ACRES 1.591"
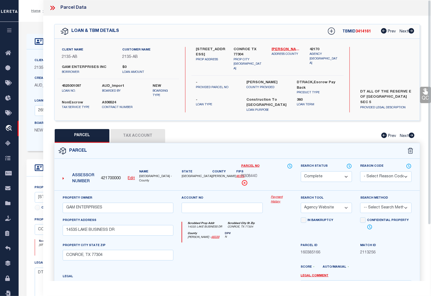
click at [52, 11] on icon at bounding box center [52, 7] width 7 height 7
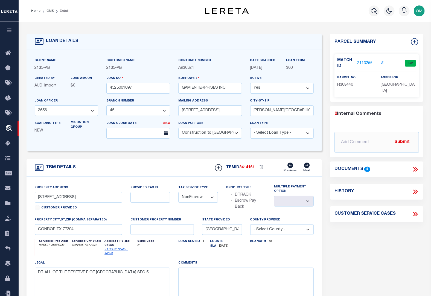
click at [416, 190] on icon at bounding box center [414, 192] width 7 height 7
select select "100"
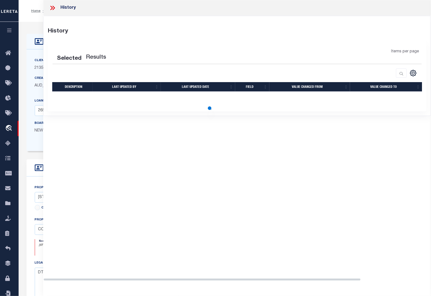
select select "100"
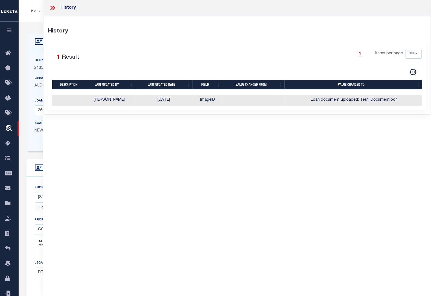
click at [160, 187] on div "History History Selected 1 Result 1 Items per page" at bounding box center [236, 140] width 387 height 281
click at [52, 9] on icon at bounding box center [52, 7] width 7 height 7
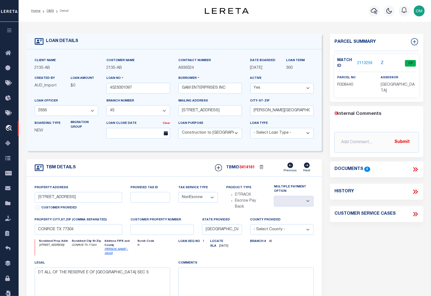
click at [413, 169] on icon at bounding box center [414, 169] width 7 height 7
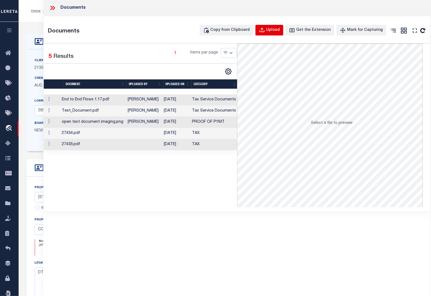
click at [275, 30] on div "Upload" at bounding box center [273, 30] width 14 height 6
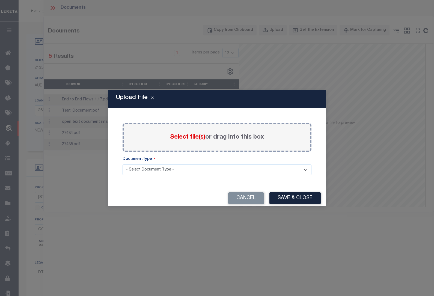
click at [237, 167] on select "- Select Document Type - Tax Service Documents" at bounding box center [217, 170] width 189 height 11
select select "TAX"
click at [123, 165] on select "- Select Document Type - Tax Service Documents" at bounding box center [217, 170] width 189 height 11
click at [211, 139] on label "Select file(s) or drag into this box" at bounding box center [217, 137] width 94 height 9
click at [0, 0] on input "Select file(s) or drag into this box" at bounding box center [0, 0] width 0 height 0
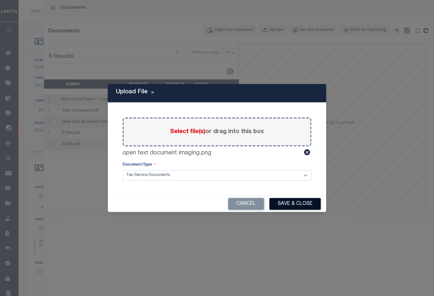
click at [295, 204] on button "Save & Close" at bounding box center [295, 204] width 51 height 12
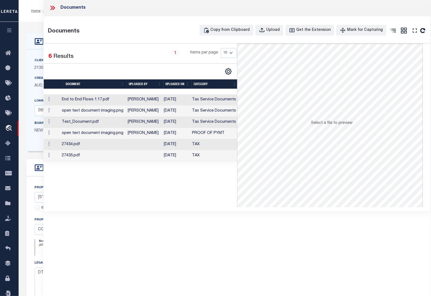
click at [52, 7] on icon at bounding box center [52, 7] width 7 height 7
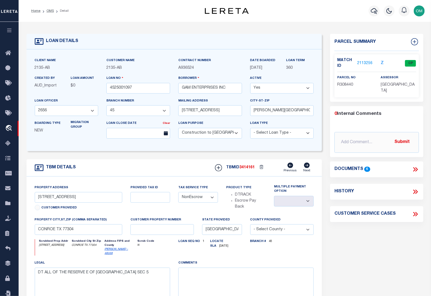
click at [415, 192] on icon at bounding box center [414, 192] width 7 height 7
select select "100"
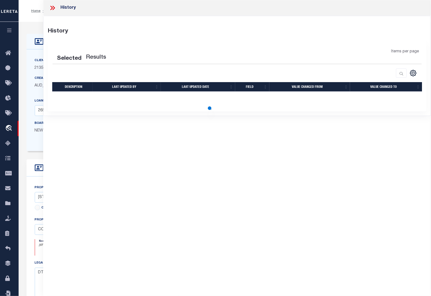
select select "100"
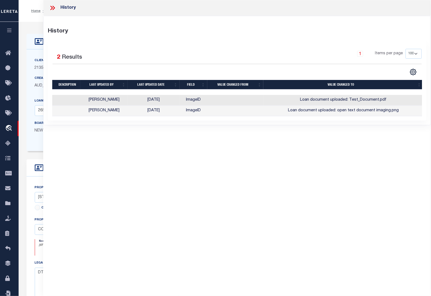
click at [221, 240] on div "History History Selected 2 Results 1 Items per page" at bounding box center [236, 140] width 387 height 281
click at [51, 8] on icon at bounding box center [52, 7] width 7 height 7
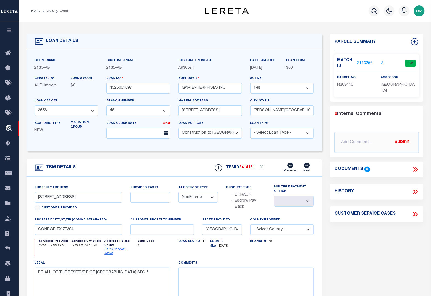
click at [416, 214] on icon at bounding box center [416, 214] width 2 height 4
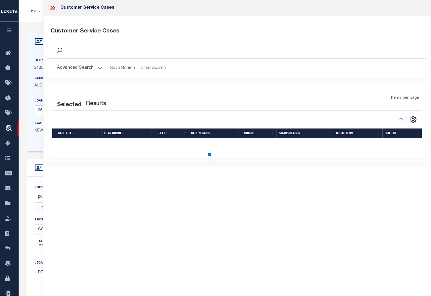
click at [416, 214] on div "Customer Service Cases Customer Service Cases Search Save Search Clear Search Is" at bounding box center [236, 140] width 387 height 281
select select "50"
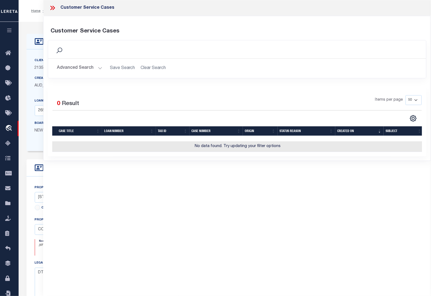
click at [52, 8] on icon at bounding box center [51, 8] width 2 height 4
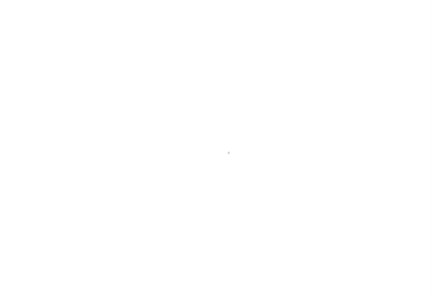
select select "43999"
select select "600"
select select "NonEscrow"
type input "[STREET_ADDRESS]"
select select
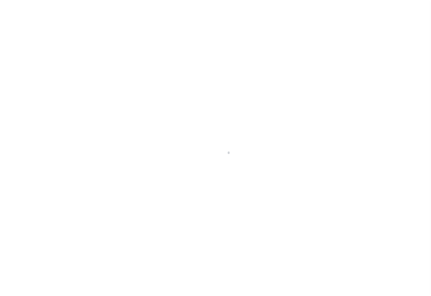
type input "CONROE TX 77304"
type input "[GEOGRAPHIC_DATA]"
select select
type textarea "DT ALL OF THE RESERVE E OF [GEOGRAPHIC_DATA] SEC 5"
select select "5757"
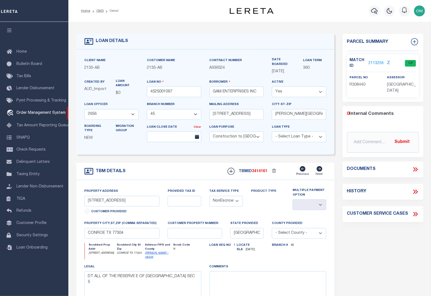
select select "200"
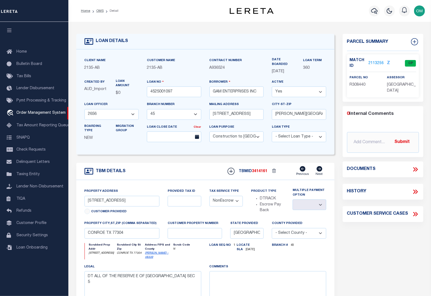
select select "200"
click at [416, 213] on icon at bounding box center [416, 214] width 2 height 4
select select "50"
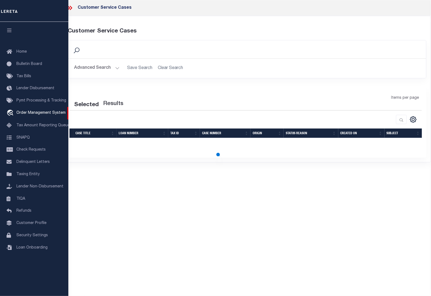
select select "50"
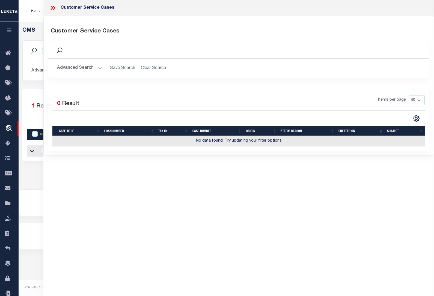
click at [52, 6] on icon at bounding box center [52, 7] width 7 height 7
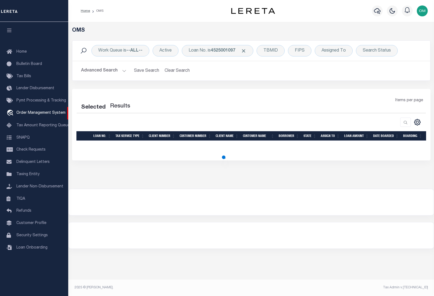
select select "200"
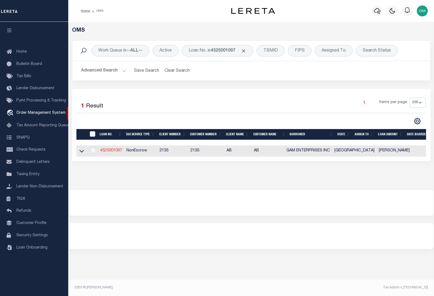
click at [110, 152] on link "4525001097" at bounding box center [111, 151] width 22 height 4
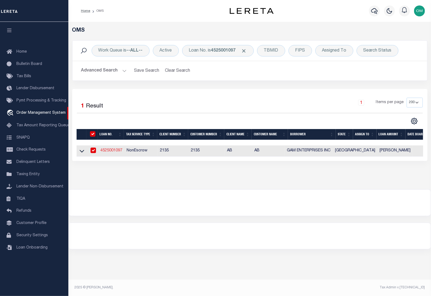
type input "4525001097"
type input "GAM ENTERPRISES INC"
select select
type input "[STREET_ADDRESS]"
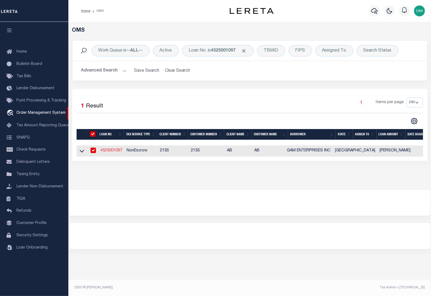
type input "[PERSON_NAME][GEOGRAPHIC_DATA]"
select select "600"
select select "NonEscrow"
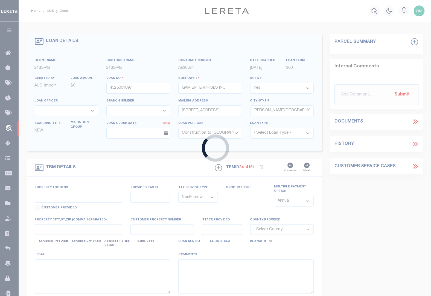
select select "43999"
select select "5757"
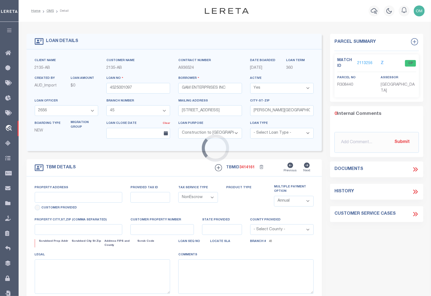
type input "[STREET_ADDRESS]"
select select
type input "CONROE TX 77304"
type input "[GEOGRAPHIC_DATA]"
select select
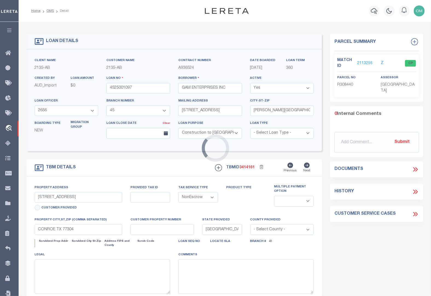
type textarea "DT ALL OF THE RESERVE E OF [GEOGRAPHIC_DATA] SEC 5"
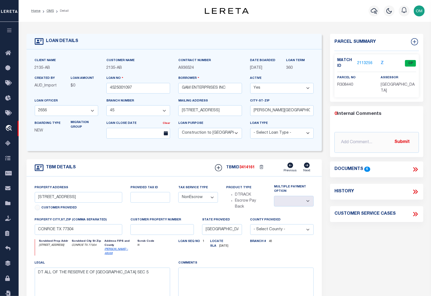
click at [414, 214] on icon at bounding box center [414, 214] width 2 height 4
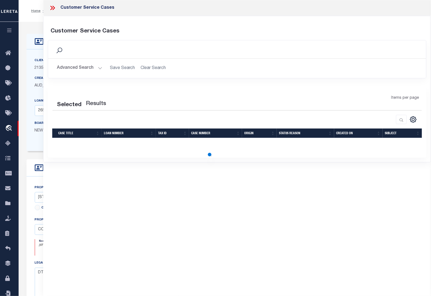
select select "50"
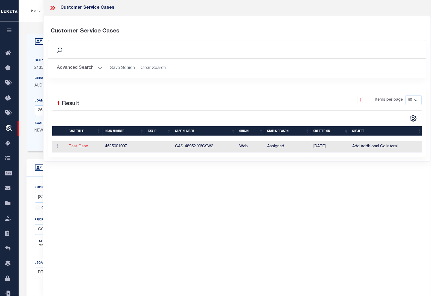
click at [80, 147] on link "Test Case" at bounding box center [78, 147] width 19 height 4
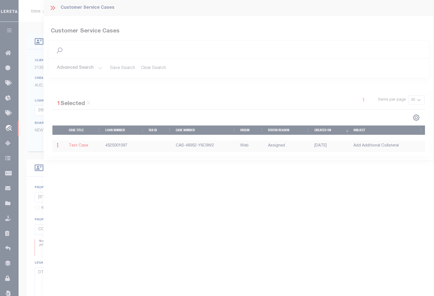
click at [79, 146] on body "Home OMS Detail" at bounding box center [217, 212] width 434 height 424
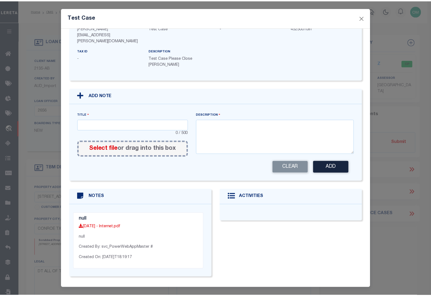
scroll to position [78, 0]
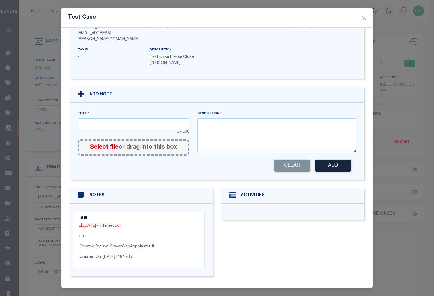
click at [111, 224] on link "[DATE] - Internet.pdf" at bounding box center [101, 226] width 42 height 4
click at [364, 16] on button "Close" at bounding box center [364, 17] width 7 height 7
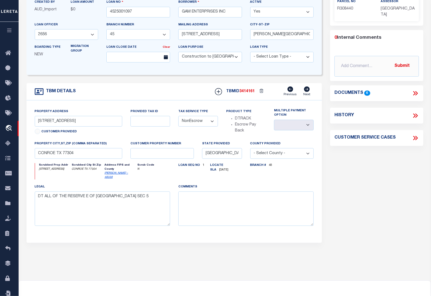
scroll to position [74, 0]
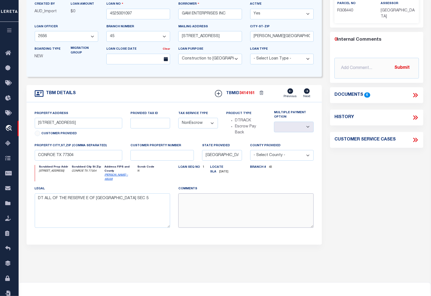
click at [222, 205] on textarea at bounding box center [245, 211] width 135 height 34
click at [173, 284] on div at bounding box center [224, 296] width 411 height 26
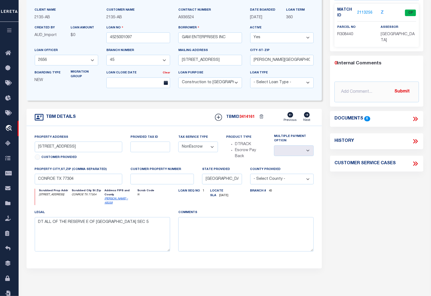
scroll to position [49, 0]
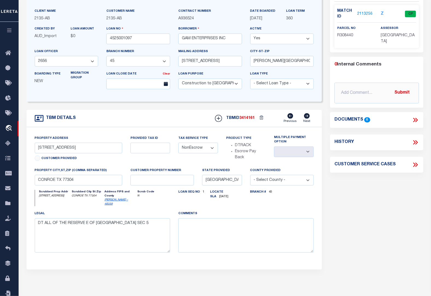
click at [260, 261] on div "Property Address [STREET_ADDRESS] Customer Provided Provided Tax ID Tax Service…" at bounding box center [174, 198] width 295 height 143
click at [416, 165] on icon at bounding box center [414, 164] width 7 height 7
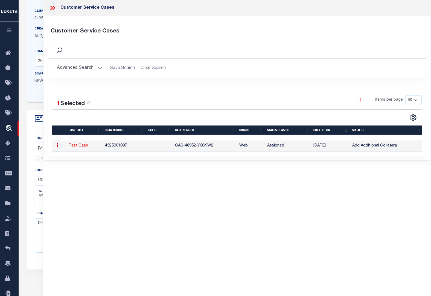
click at [58, 144] on icon at bounding box center [58, 145] width 2 height 4
click at [165, 210] on div "Customer Service Cases Customer Service Cases Search Save Search Clear Search Is" at bounding box center [236, 140] width 387 height 281
click at [54, 7] on icon at bounding box center [52, 7] width 7 height 7
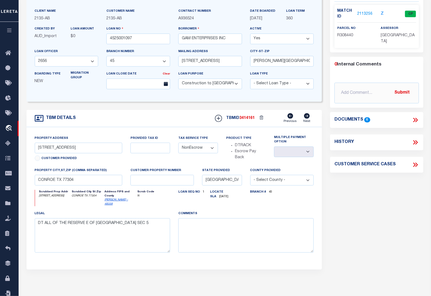
scroll to position [0, 0]
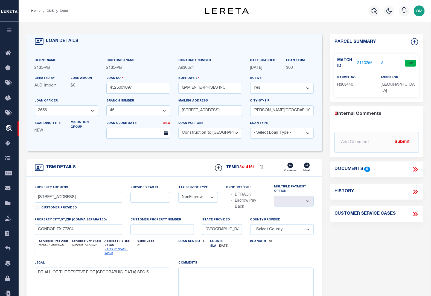
click at [167, 161] on div "TBM DETAILS TBMID 3414161 Previous Next" at bounding box center [174, 168] width 295 height 17
click at [160, 171] on div "TBM DETAILS TBMID 3414161 Previous Next" at bounding box center [174, 168] width 295 height 17
click at [155, 196] on input "text" at bounding box center [150, 197] width 40 height 11
type input "1111"
click at [366, 244] on div "Parcel Summary Match ID 2113256 Z parcel no R308440 assessor 0 6" at bounding box center [376, 187] width 101 height 307
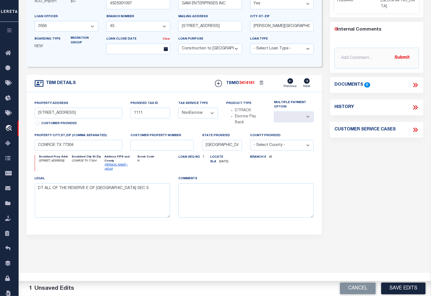
scroll to position [99, 0]
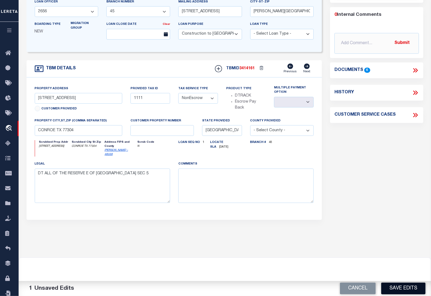
click at [401, 286] on button "Save Edits" at bounding box center [403, 289] width 44 height 12
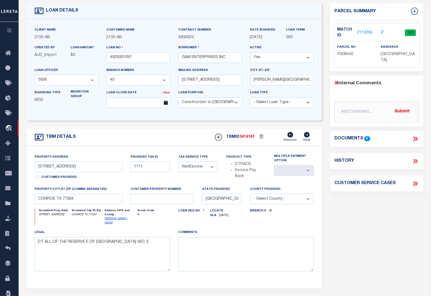
scroll to position [25, 0]
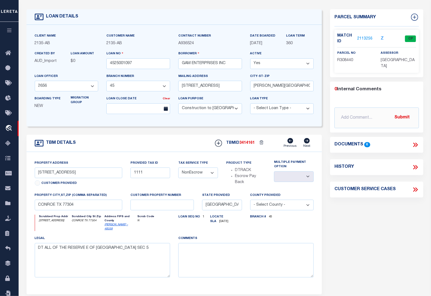
click at [415, 166] on icon at bounding box center [416, 167] width 2 height 4
select select "100"
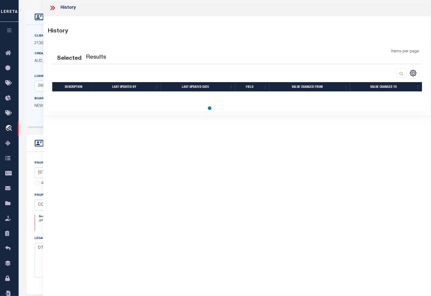
select select "100"
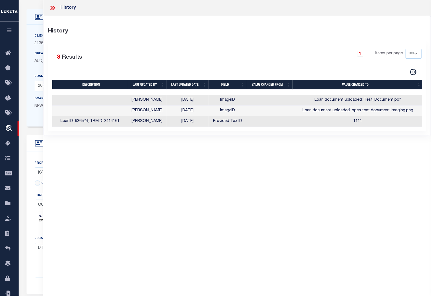
click at [51, 5] on icon at bounding box center [52, 7] width 7 height 7
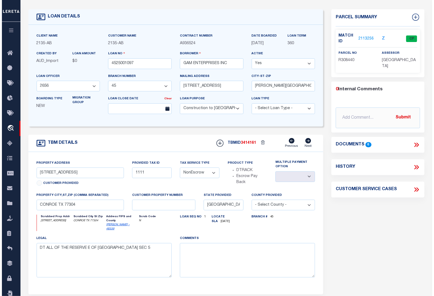
scroll to position [0, 0]
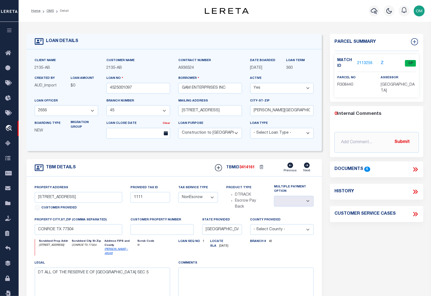
click at [234, 134] on select "- Select Loan Purpose - Church Exempt Construction to Perm Consumer Exempt Farm…" at bounding box center [210, 133] width 64 height 11
select select "1300"
click at [178, 130] on select "- Select Loan Purpose - Church Exempt Construction to Perm Consumer Exempt Farm…" at bounding box center [210, 133] width 64 height 11
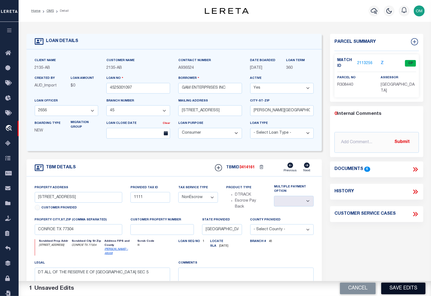
click at [408, 292] on button "Save Edits" at bounding box center [403, 289] width 44 height 12
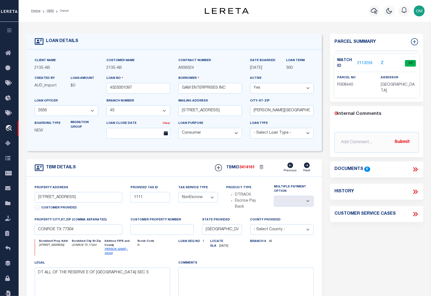
click at [413, 191] on icon at bounding box center [414, 192] width 7 height 7
select select "100"
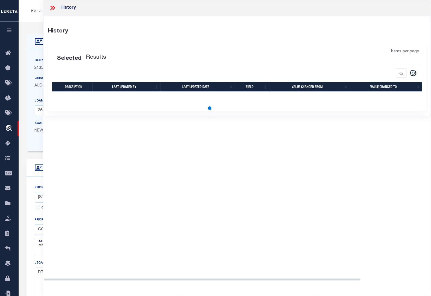
select select "100"
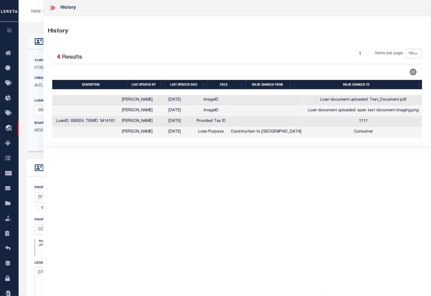
click at [52, 8] on icon at bounding box center [52, 7] width 7 height 7
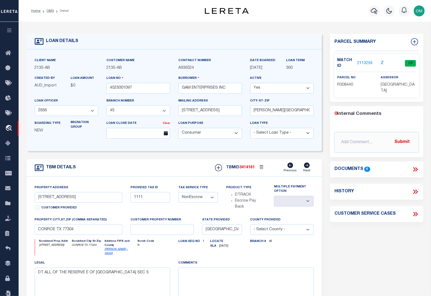
click at [367, 61] on link "2113256" at bounding box center [364, 64] width 15 height 6
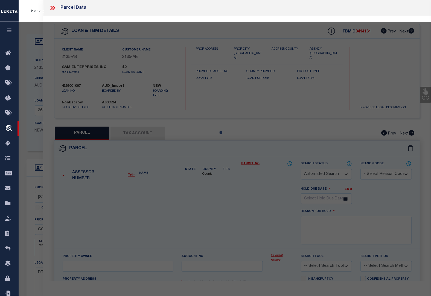
checkbox input "false"
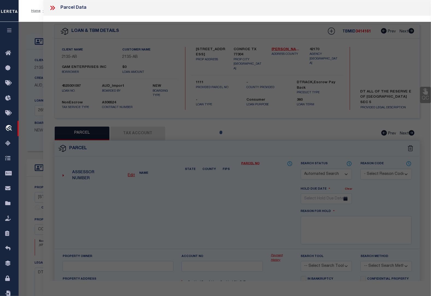
select select "CP"
type input "GAM ENTERPRISES"
select select "AGW"
select select
type input "14535 LAKE BUSINESS DR"
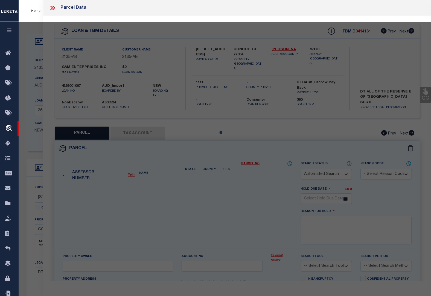
type input "CONROE, TX 77304"
type textarea "[GEOGRAPHIC_DATA], RES E, ACRES 1.591"
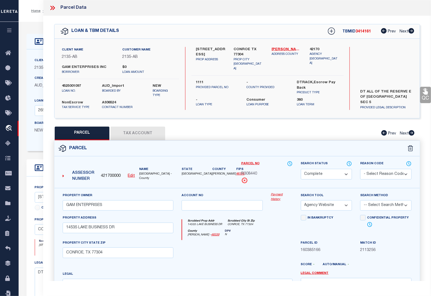
click at [134, 175] on u "Edit" at bounding box center [131, 176] width 7 height 4
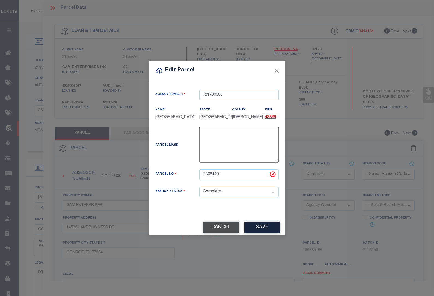
click at [233, 231] on button "Cancel" at bounding box center [221, 228] width 36 height 12
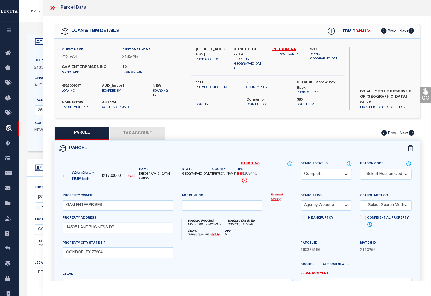
click at [49, 8] on icon at bounding box center [52, 7] width 7 height 7
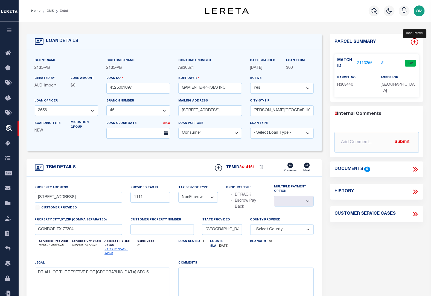
click at [415, 40] on icon at bounding box center [414, 41] width 7 height 7
select select "IP"
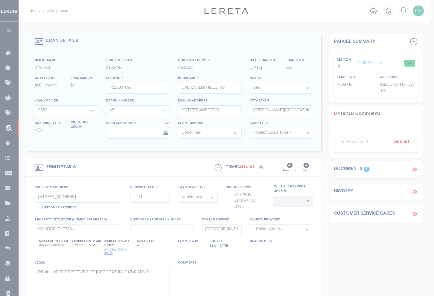
type textarea "-"
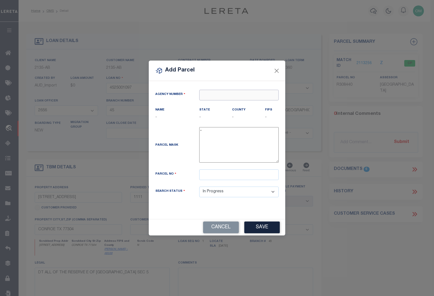
click at [237, 96] on input "text" at bounding box center [239, 95] width 80 height 11
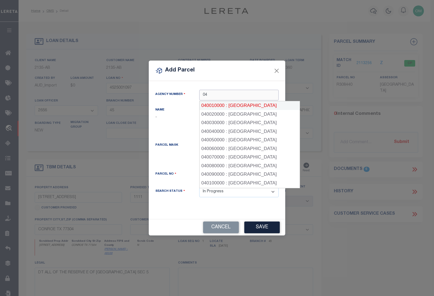
click at [243, 104] on div "040010000 : ALAMEDA COUNTY" at bounding box center [250, 105] width 100 height 9
type input "040010000"
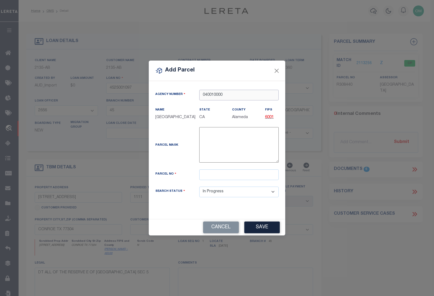
type input "040010000"
click at [237, 178] on input "text" at bounding box center [239, 175] width 80 height 11
type input "123"
click at [268, 230] on button "Save" at bounding box center [263, 228] width 36 height 12
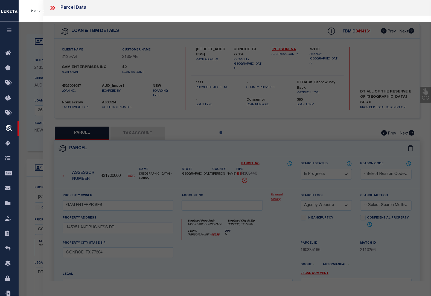
select select "AS"
select select
checkbox input "false"
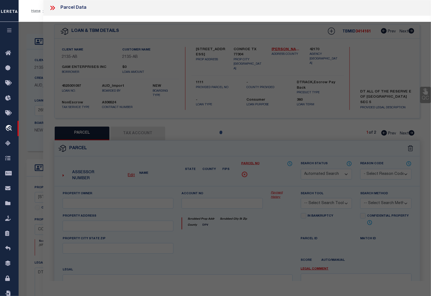
select select "IP"
checkbox input "false"
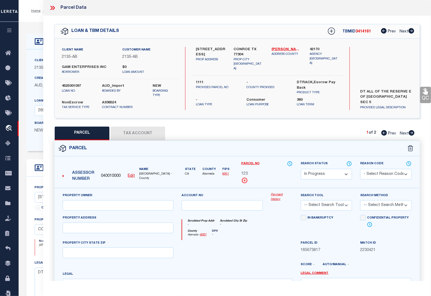
click at [139, 134] on button "Tax Account" at bounding box center [137, 134] width 55 height 14
select select "100"
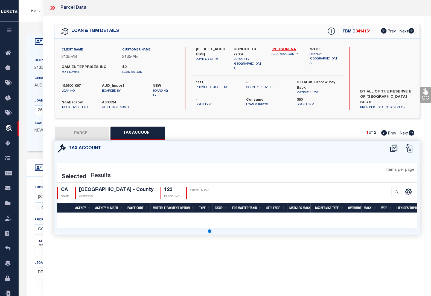
select select "100"
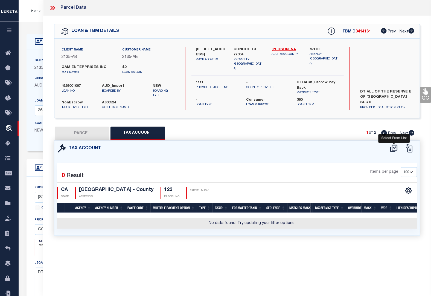
click at [395, 147] on icon at bounding box center [393, 148] width 7 height 7
select select "100"
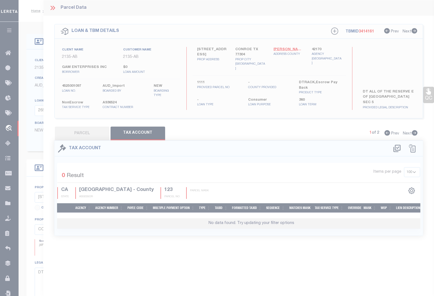
select select "100"
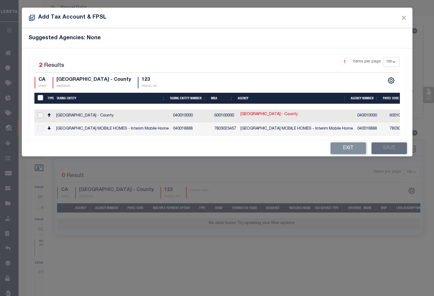
click at [42, 116] on input "checkbox" at bounding box center [40, 115] width 5 height 5
checkbox input "true"
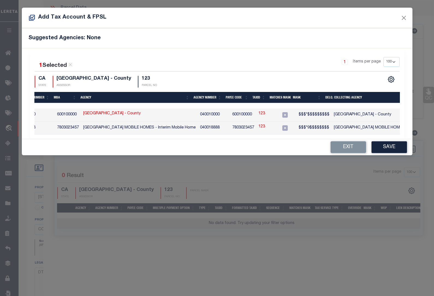
scroll to position [0, 145]
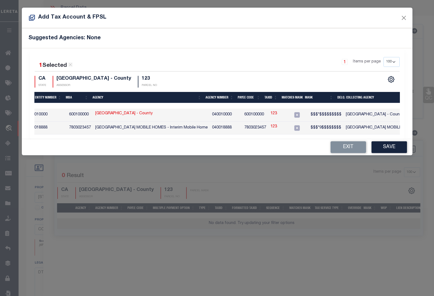
click at [271, 113] on link "123" at bounding box center [274, 114] width 7 height 6
type input "123"
type textarea "$$$*$$$$$$$$$"
checkbox input "false"
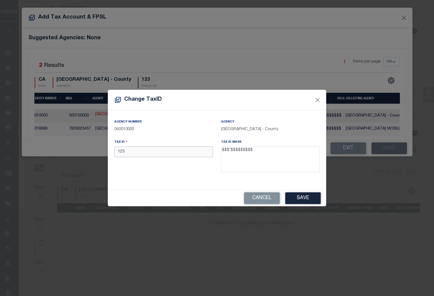
click at [170, 150] on input "123" at bounding box center [163, 152] width 99 height 11
type input "123 111111111"
click at [305, 195] on button "Save" at bounding box center [304, 199] width 36 height 12
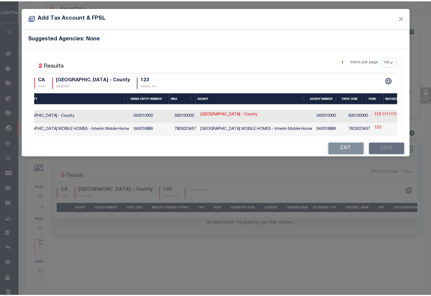
scroll to position [0, 0]
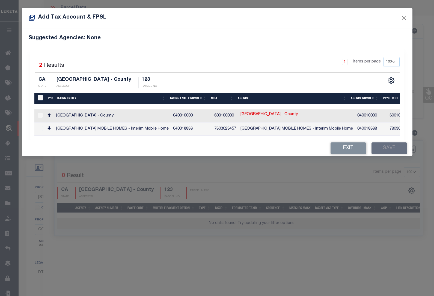
click at [39, 115] on input "checkbox" at bounding box center [40, 115] width 5 height 5
checkbox input "true"
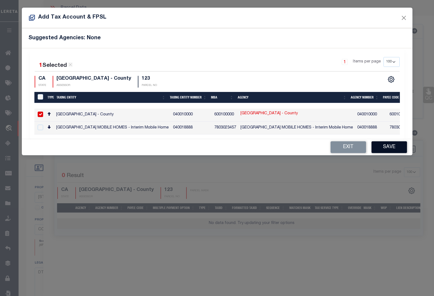
click at [383, 148] on button "Save" at bounding box center [390, 148] width 36 height 12
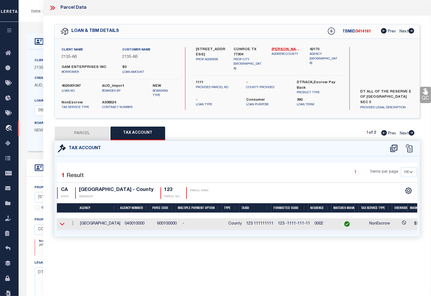
click at [61, 224] on icon at bounding box center [62, 224] width 5 height 3
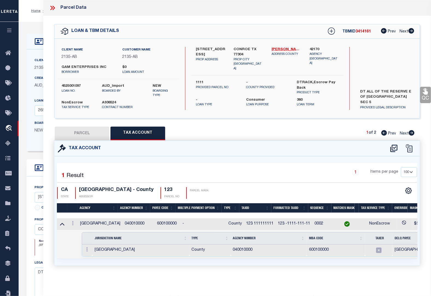
click at [413, 132] on icon at bounding box center [411, 132] width 6 height 5
select select "AS"
checkbox input "false"
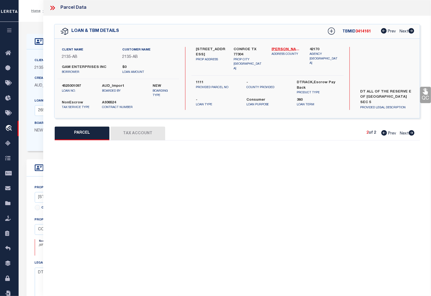
select select "CP"
type input "GAM ENTERPRISES"
select select "AGW"
select select
type input "14535 LAKE BUSINESS DR"
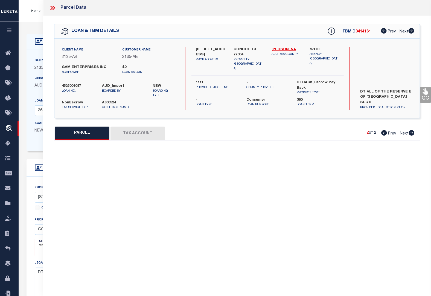
type input "CONROE, TX 77304"
type textarea "[GEOGRAPHIC_DATA], RES E, ACRES 1.591"
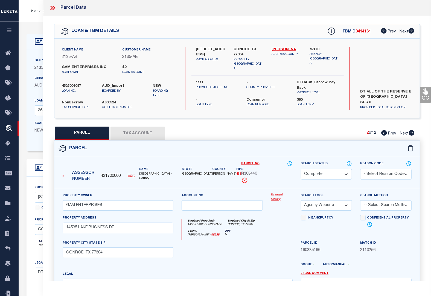
click at [279, 193] on link "Payment History" at bounding box center [282, 197] width 22 height 9
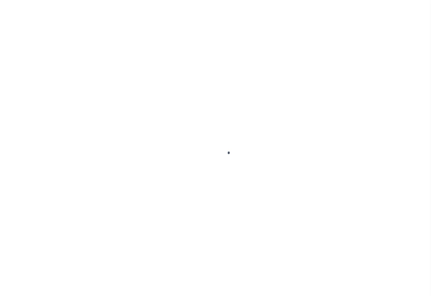
select select "1300"
select select "NonEscrow"
select select
select select "43999"
select select "5757"
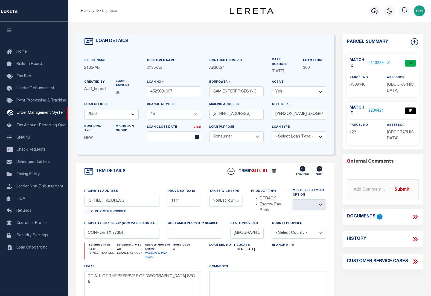
click at [282, 260] on div "Branch # 45" at bounding box center [298, 253] width 63 height 21
click at [361, 283] on div "Parcel Summary Match ID 2113256 Z parcel no R308440 assessor 123" at bounding box center [382, 189] width 89 height 310
click at [376, 109] on link "2230421" at bounding box center [375, 111] width 15 height 6
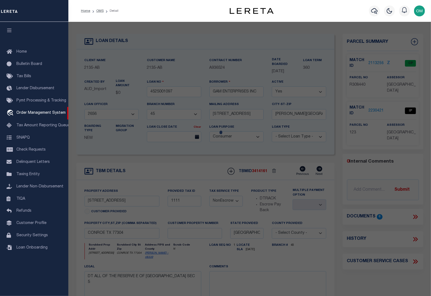
select select "AS"
select select
checkbox input "false"
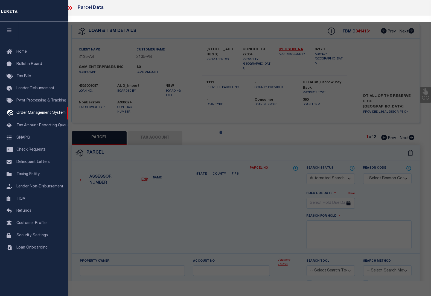
select select "IP"
checkbox input "false"
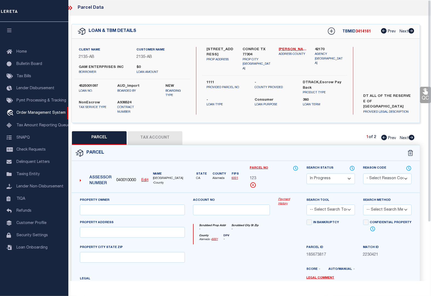
click at [346, 176] on select "Automated Search Bad Parcel Complete Duplicate Parcel High Dollar Reporting In …" at bounding box center [330, 179] width 48 height 11
select select "PC"
click at [306, 174] on select "Automated Search Bad Parcel Complete Duplicate Parcel High Dollar Reporting In …" at bounding box center [330, 179] width 48 height 11
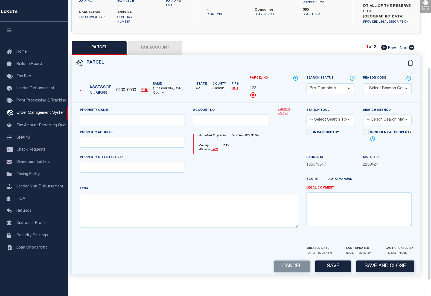
scroll to position [90, 0]
click at [385, 267] on button "Save and Close" at bounding box center [385, 267] width 58 height 12
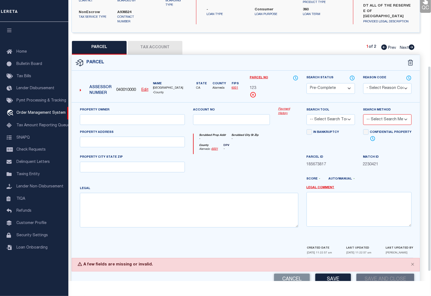
click at [320, 119] on select "-- Select Search Tool -- 3rd Party Website Agency File Agency Website ATLS CNV-…" at bounding box center [330, 119] width 48 height 11
select select "AGF"
click at [306, 114] on select "-- Select Search Tool -- 3rd Party Website Agency File Agency Website ATLS CNV-…" at bounding box center [330, 119] width 48 height 11
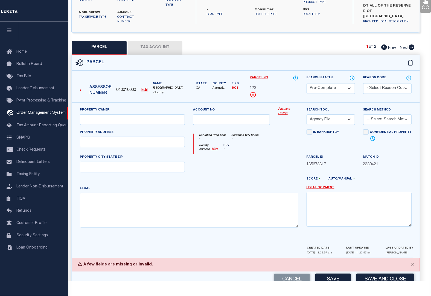
click at [376, 120] on select "-- Select Search Method -- Property Address Legal Liability Info Provided" at bounding box center [387, 119] width 48 height 11
select select "ADD"
click at [363, 114] on select "-- Select Search Method -- Property Address Legal Liability Info Provided" at bounding box center [387, 119] width 48 height 11
click at [377, 278] on button "Save and Close" at bounding box center [385, 280] width 58 height 12
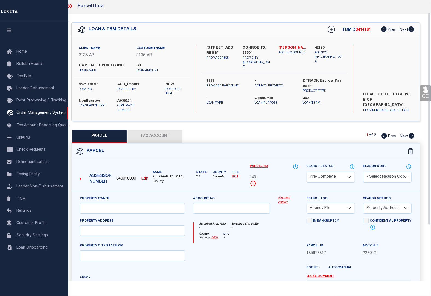
scroll to position [0, 0]
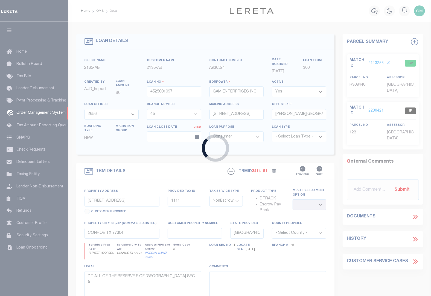
select select
select select "43999"
select select "5757"
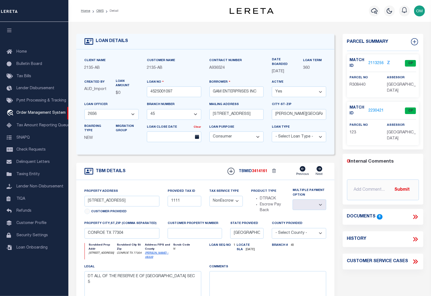
drag, startPoint x: 155, startPoint y: 156, endPoint x: 375, endPoint y: 110, distance: 224.4
click at [375, 110] on link "2230421" at bounding box center [375, 111] width 15 height 6
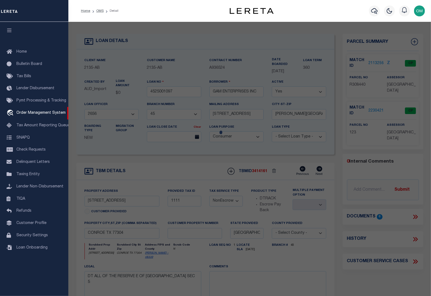
select select "AS"
checkbox input "false"
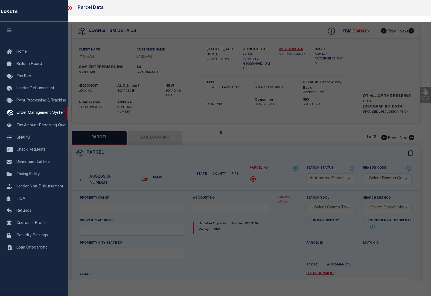
select select "CP"
select select "AGF"
select select "ADD"
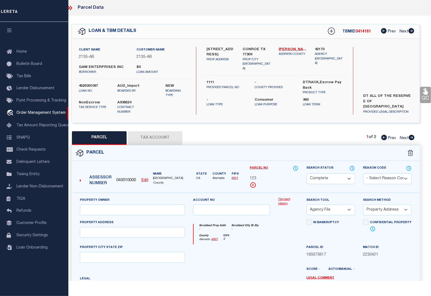
click at [351, 177] on select "Automated Search Bad Parcel Complete Duplicate Parcel High Dollar Reporting In …" at bounding box center [330, 179] width 48 height 11
click at [353, 166] on icon at bounding box center [352, 168] width 4 height 4
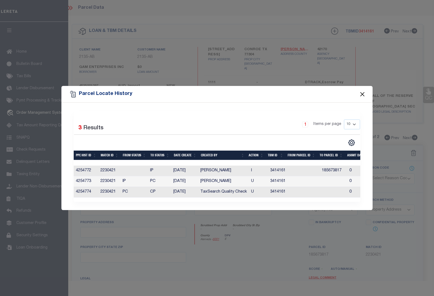
click at [364, 94] on button "Close" at bounding box center [362, 94] width 7 height 7
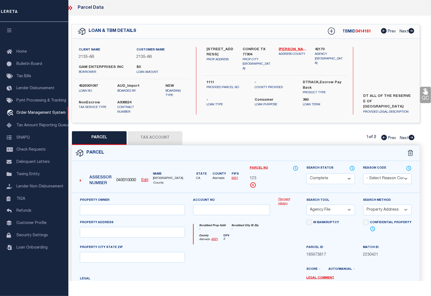
click at [411, 137] on icon at bounding box center [411, 137] width 6 height 5
select select "AS"
select select
checkbox input "false"
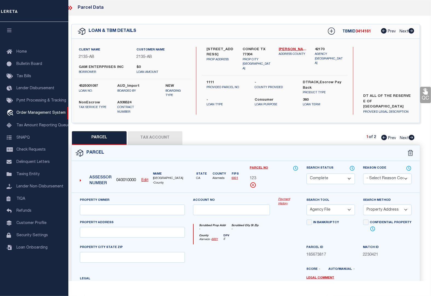
checkbox input "false"
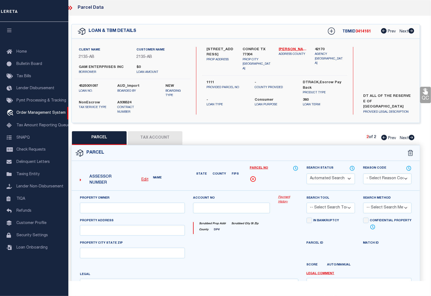
select select "CP"
type input "GAM ENTERPRISES"
select select "AGW"
select select
type input "14535 LAKE BUSINESS DR"
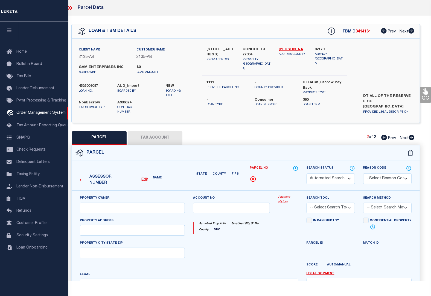
type input "CONROE, TX 77304"
type textarea "LAKE CONROE BUSINESS PARK 05, RES E, ACRES 1.591"
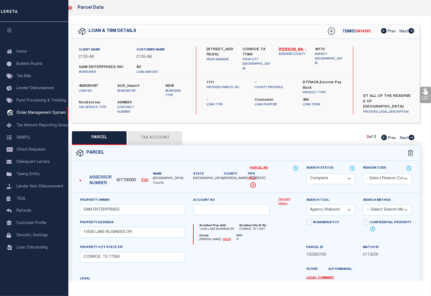
click at [281, 198] on link "Payment History" at bounding box center [288, 202] width 20 height 9
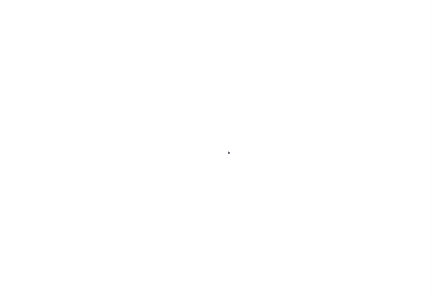
select select "1300"
select select "NonEscrow"
select select
select select "43999"
select select "5757"
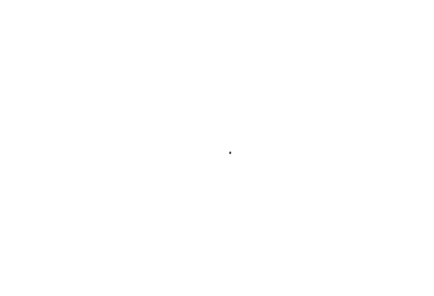
select select "1300"
select select "NonEscrow"
type input "[STREET_ADDRESS]"
type input "1111"
select select
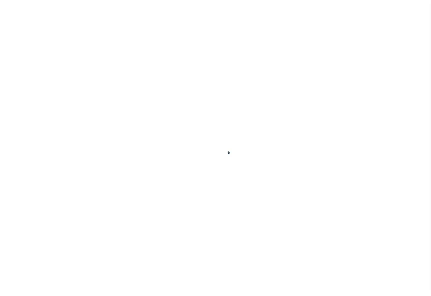
type input "CONROE TX 77304"
type input "[GEOGRAPHIC_DATA]"
type textarea "DT ALL OF THE RESERVE E OF [GEOGRAPHIC_DATA] SEC 5"
select select "43999"
select select "5757"
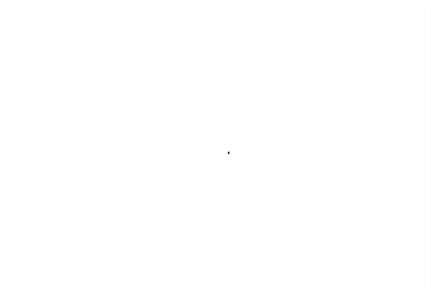
type input "4525001097"
type input "GAM ENTERPRISES INC"
select select
type input "[STREET_ADDRESS]"
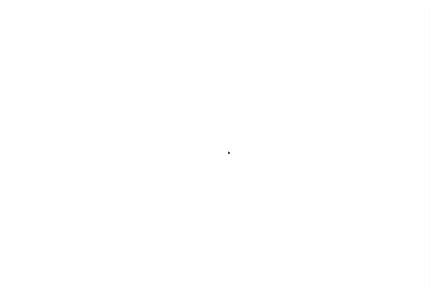
type input "[PERSON_NAME][GEOGRAPHIC_DATA]"
select select "1300"
select select "NonEscrow"
type input "[STREET_ADDRESS]"
type input "1111"
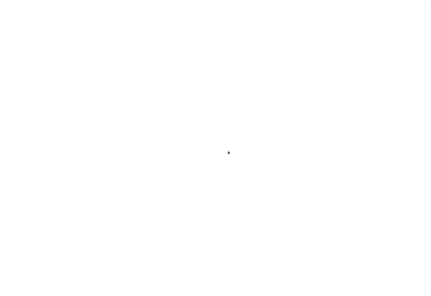
select select
type input "CONROE TX 77304"
type input "[GEOGRAPHIC_DATA]"
type textarea "DT ALL OF THE RESERVE E OF [GEOGRAPHIC_DATA] SEC 5"
select select "43999"
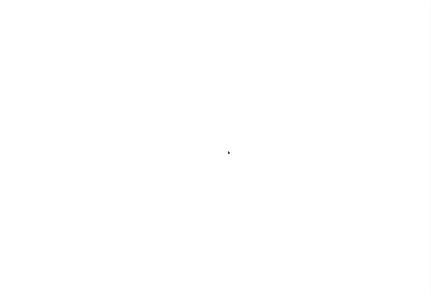
select select "5757"
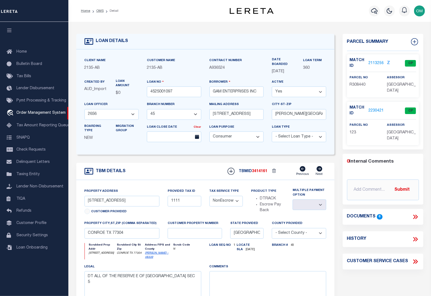
click at [372, 62] on link "2113256" at bounding box center [375, 64] width 15 height 6
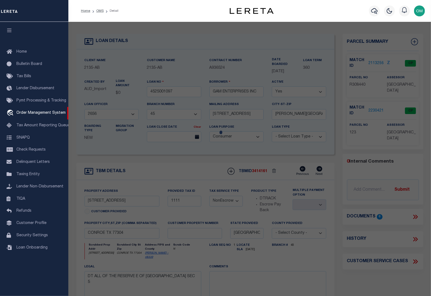
checkbox input "false"
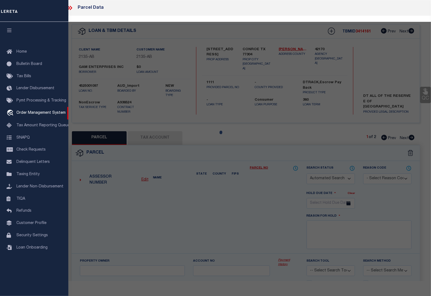
select select "CP"
type input "GAM ENTERPRISES"
select select "AGW"
select select
type input "14535 LAKE BUSINESS DR"
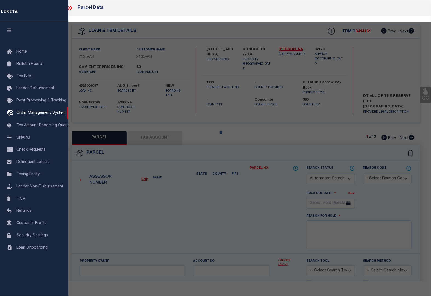
type input "CONROE, TX 77304"
type textarea "LAKE CONROE BUSINESS PARK 05, RES E, ACRES 1.591"
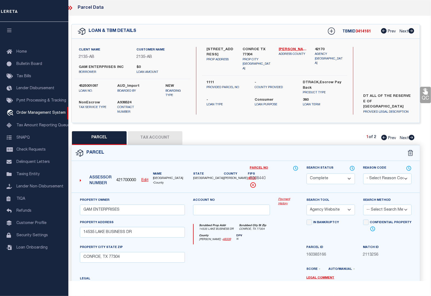
click at [285, 198] on link "Payment History" at bounding box center [288, 202] width 20 height 9
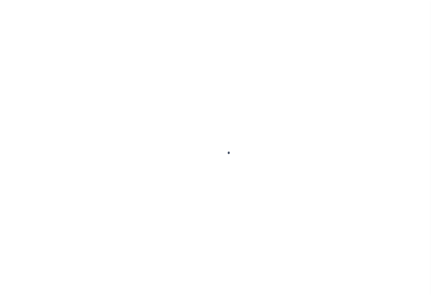
select select "CP"
select select "AGW"
select select "1300"
select select "NonEscrow"
select select
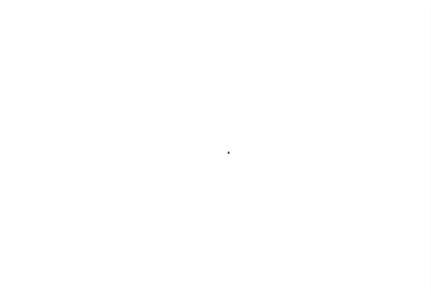
select select "43999"
select select "5757"
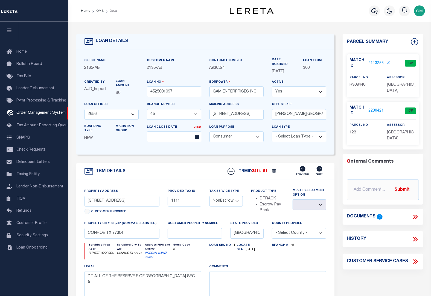
click at [372, 111] on link "2230421" at bounding box center [375, 111] width 15 height 6
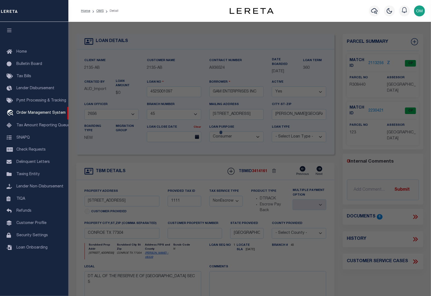
select select "AS"
select select
checkbox input "false"
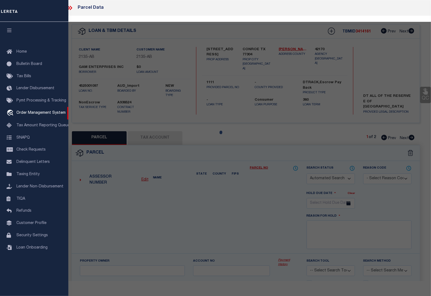
select select "CP"
select select "AGF"
select select "ADD"
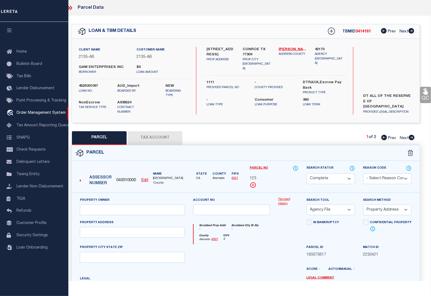
click at [284, 198] on link "Payment History" at bounding box center [288, 202] width 20 height 9
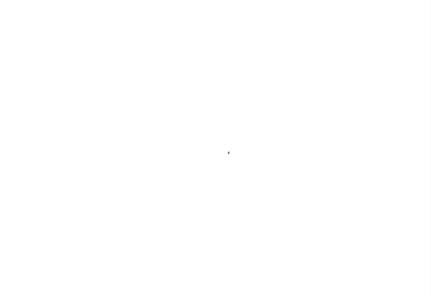
select select "43999"
select select "5757"
select select "1300"
select select "NonEscrow"
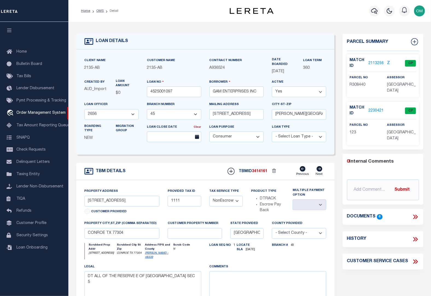
click at [183, 157] on form "LOAN DETAILS Client Name 2135 - AB Customer Name" at bounding box center [205, 189] width 258 height 310
click at [376, 109] on link "2230421" at bounding box center [375, 111] width 15 height 6
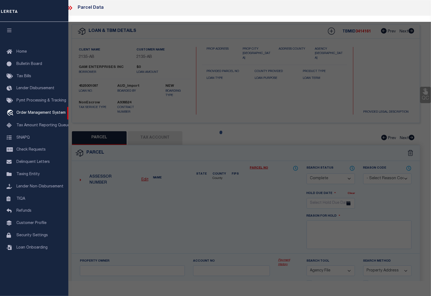
select select "AS"
select select
checkbox input "false"
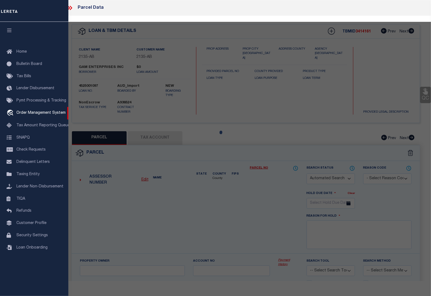
select select "CP"
select select "AGF"
select select "ADD"
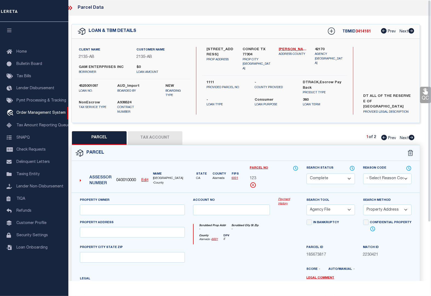
click at [286, 199] on link "Payment History" at bounding box center [288, 202] width 20 height 9
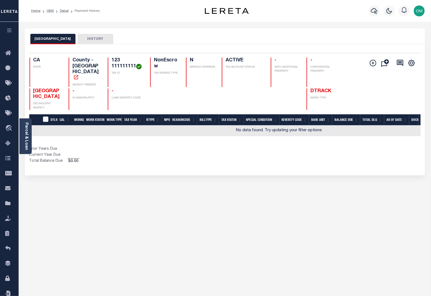
click at [92, 38] on button "HISTORY" at bounding box center [96, 39] width 36 height 10
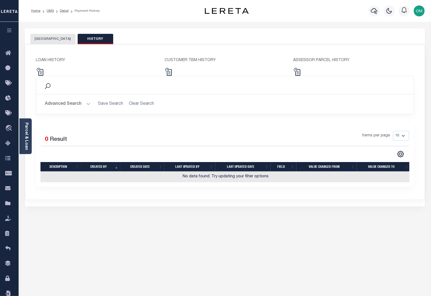
click at [58, 36] on button "ALAMEDA COUNTY" at bounding box center [52, 39] width 45 height 10
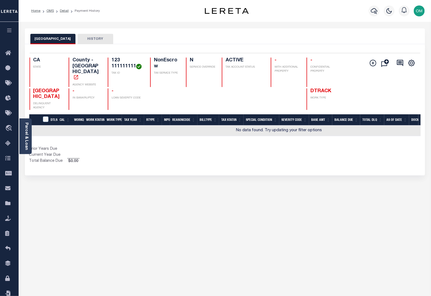
click at [10, 27] on button "button" at bounding box center [9, 31] width 19 height 19
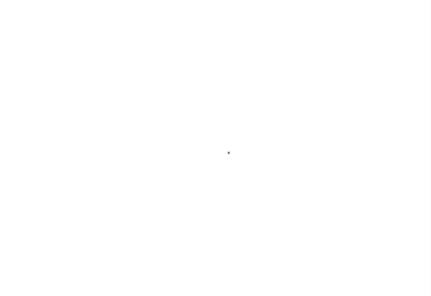
select select "1300"
select select "NonEscrow"
select select
select select "43999"
select select "5757"
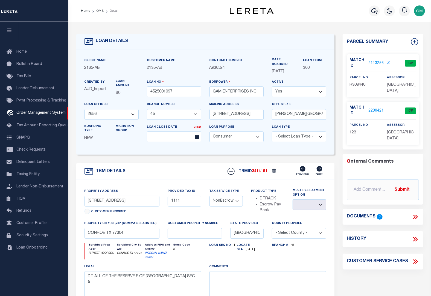
click at [416, 240] on icon at bounding box center [414, 239] width 7 height 7
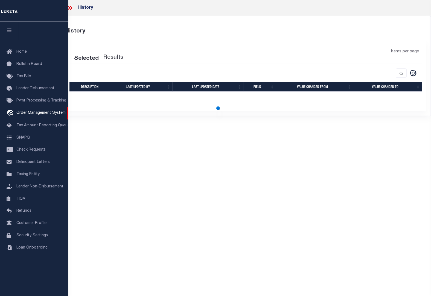
select select "100"
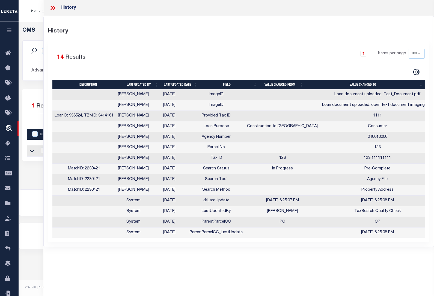
click at [52, 7] on icon at bounding box center [52, 7] width 7 height 7
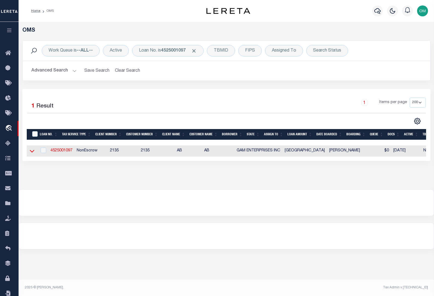
click at [32, 152] on icon at bounding box center [32, 151] width 5 height 6
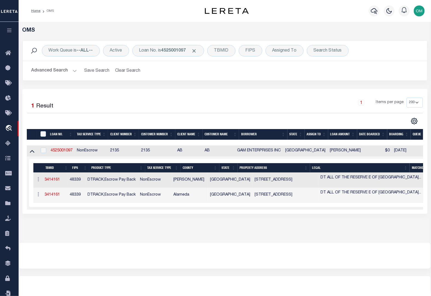
click at [10, 29] on icon "button" at bounding box center [9, 30] width 6 height 5
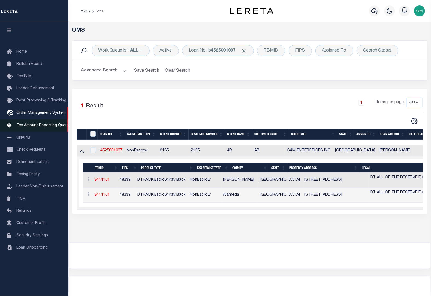
click at [50, 125] on span "Tax Amount Reporting Queue" at bounding box center [42, 126] width 53 height 4
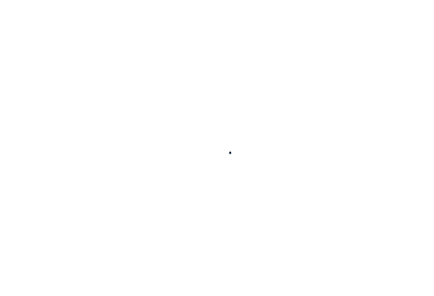
select select "100"
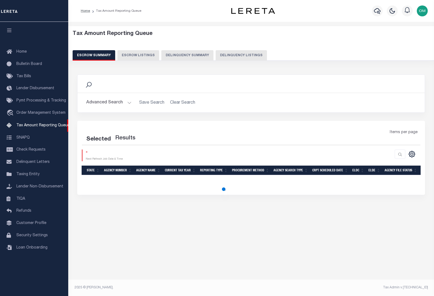
select select "100"
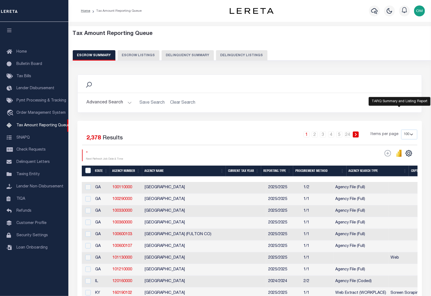
click at [401, 154] on icon "" at bounding box center [400, 153] width 2 height 7
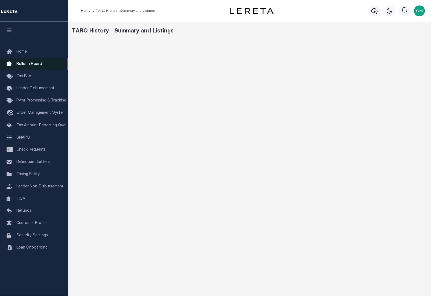
click at [30, 65] on span "Bulletin Board" at bounding box center [29, 64] width 26 height 4
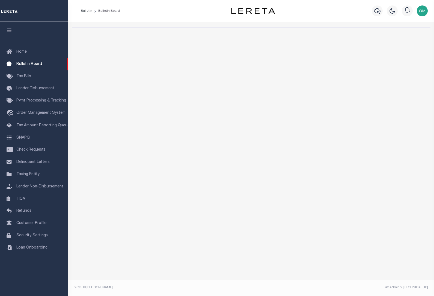
select select "50"
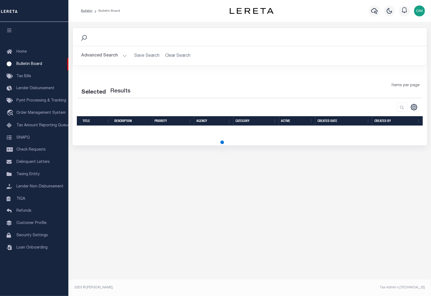
select select "50"
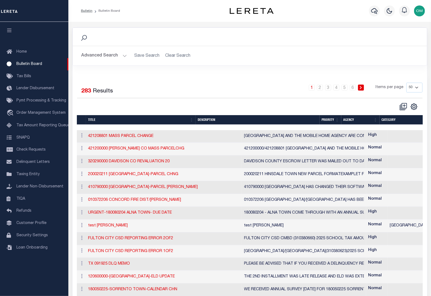
click at [23, 77] on span "Tax Bills" at bounding box center [23, 77] width 15 height 4
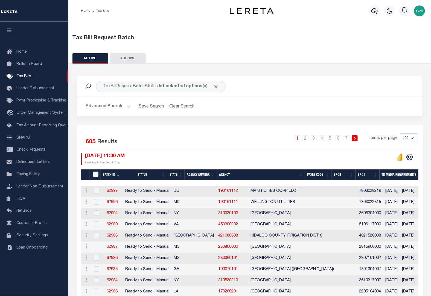
click at [199, 141] on div "1 2 3 4 5 6 7 Items per page 100 200 500 1000" at bounding box center [292, 141] width 251 height 14
click at [112, 190] on link "62997" at bounding box center [112, 191] width 11 height 4
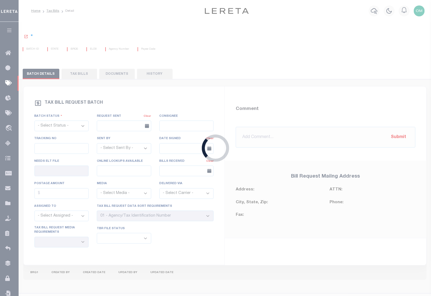
select select "RTS"
type input "No"
select select "29"
select select "20"
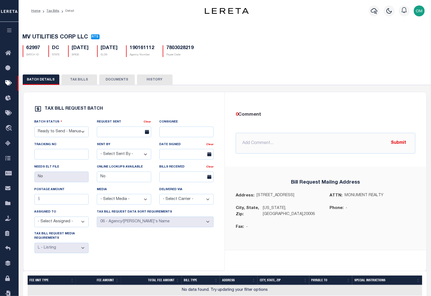
click at [84, 79] on button "TAX BILLS" at bounding box center [79, 80] width 36 height 10
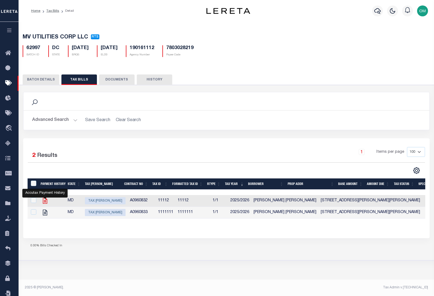
click at [45, 202] on icon "" at bounding box center [45, 201] width 7 height 7
checkbox input "true"
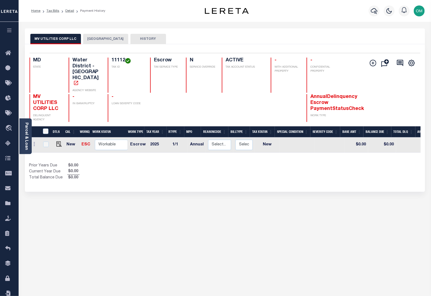
click at [112, 211] on div "MV UTILITIES CORP LLC MONTGOMERY COUNTY HISTORY" at bounding box center [225, 185] width 408 height 314
click at [103, 39] on button "[GEOGRAPHIC_DATA]" at bounding box center [105, 39] width 45 height 10
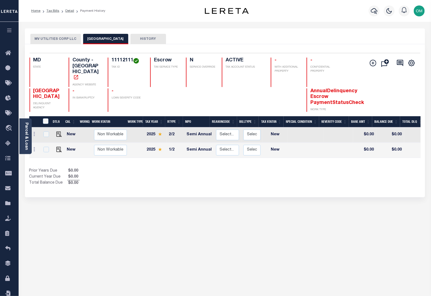
click at [63, 41] on button "MV UTILITIES CORP LLC" at bounding box center [55, 39] width 51 height 10
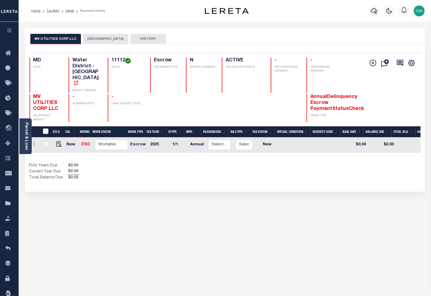
click at [153, 38] on button "HISTORY" at bounding box center [148, 39] width 36 height 10
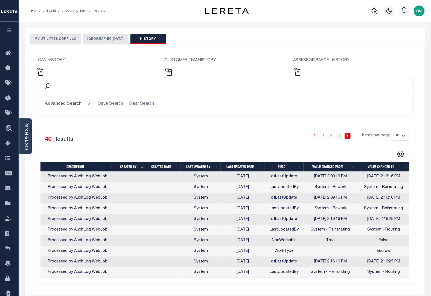
click at [7, 30] on icon "button" at bounding box center [9, 30] width 6 height 5
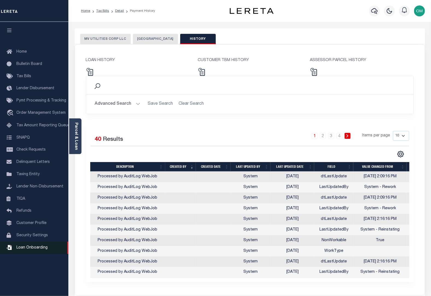
click at [39, 250] on span "Loan Onboarding" at bounding box center [31, 248] width 31 height 4
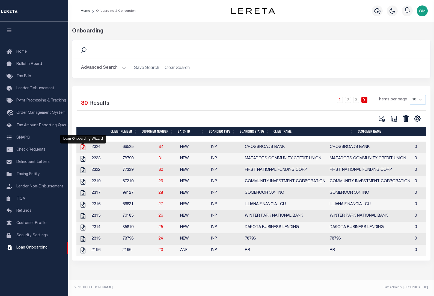
click at [83, 148] on icon "" at bounding box center [83, 147] width 7 height 7
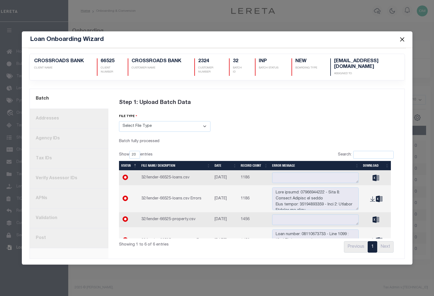
click at [65, 122] on link "2. Addresses" at bounding box center [69, 119] width 79 height 20
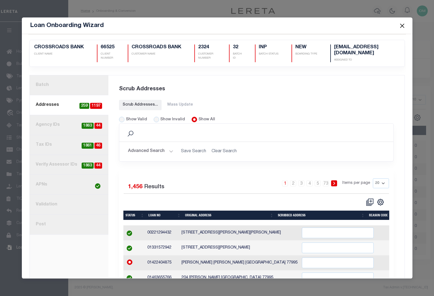
click at [65, 85] on link "1. Batch" at bounding box center [69, 85] width 79 height 20
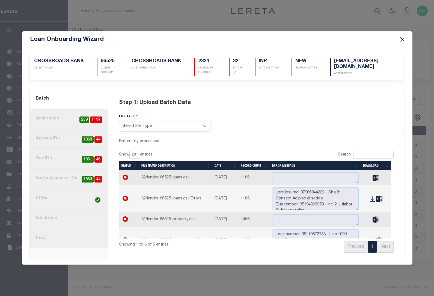
click at [57, 139] on link "3. Agency IDs 44 1863" at bounding box center [69, 139] width 79 height 20
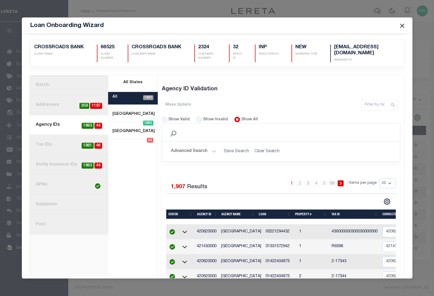
click at [54, 142] on link "4. Tax IDs 46 1861" at bounding box center [69, 145] width 79 height 20
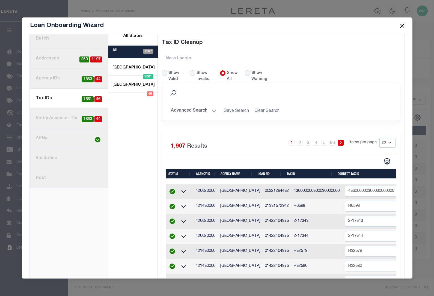
scroll to position [49, 0]
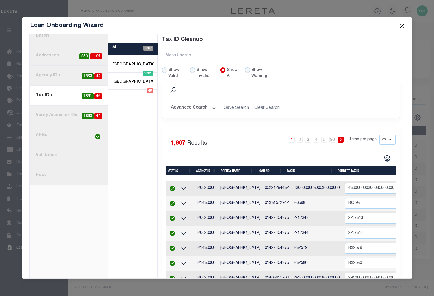
click at [57, 109] on link "5. Verify Assessor IDs 44 1863" at bounding box center [69, 116] width 79 height 20
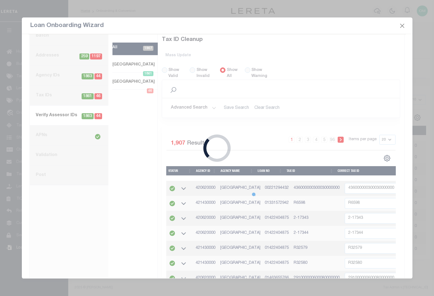
scroll to position [0, 0]
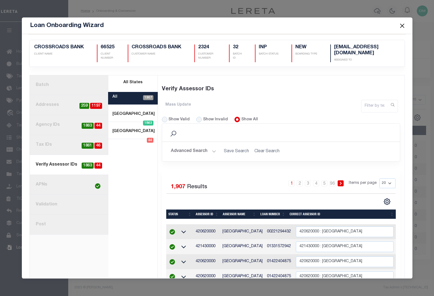
click at [59, 179] on link "6. APNs" at bounding box center [69, 185] width 79 height 20
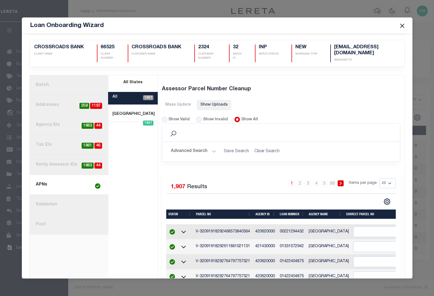
click at [69, 203] on link "7. Validation" at bounding box center [69, 205] width 79 height 20
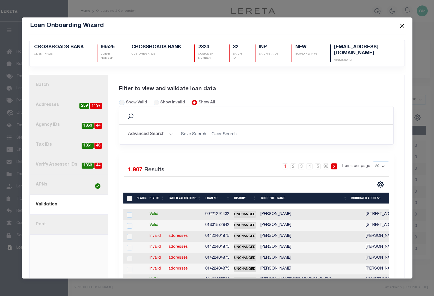
click at [73, 222] on link "8. Post" at bounding box center [69, 225] width 79 height 20
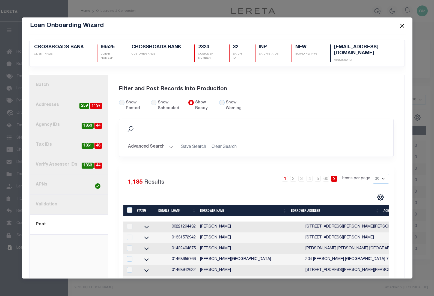
click at [67, 200] on link "7. Validation" at bounding box center [69, 205] width 79 height 20
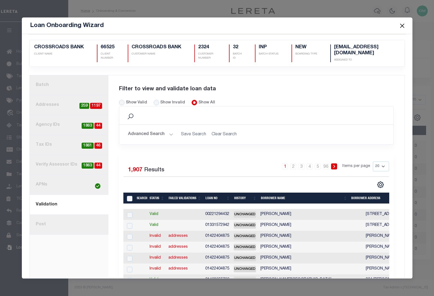
click at [54, 82] on link "1. Batch" at bounding box center [69, 85] width 79 height 20
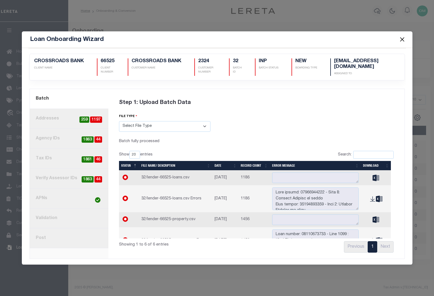
click at [404, 39] on button "Close" at bounding box center [402, 39] width 7 height 7
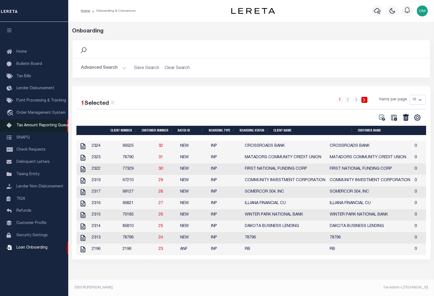
click at [42, 124] on link "Tax Amount Reporting Queue" at bounding box center [34, 126] width 68 height 12
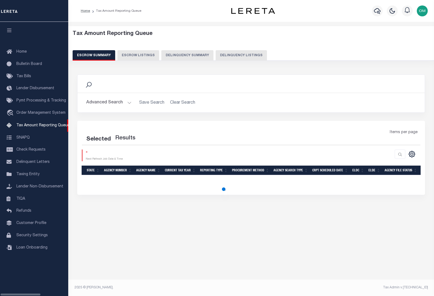
select select "100"
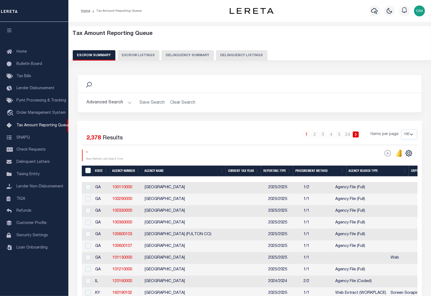
drag, startPoint x: 150, startPoint y: 179, endPoint x: 187, endPoint y: 181, distance: 37.2
click at [190, 181] on div at bounding box center [250, 179] width 336 height 5
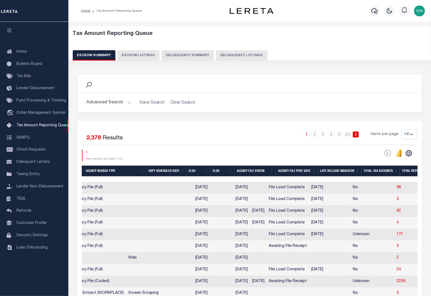
scroll to position [0, 354]
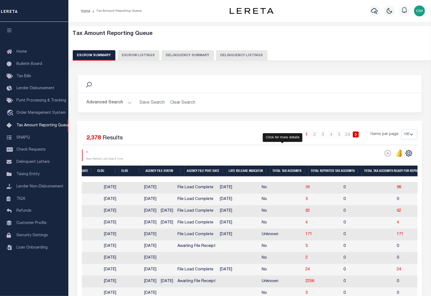
click at [305, 189] on span "98" at bounding box center [307, 188] width 4 height 4
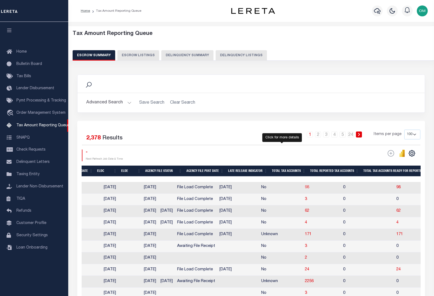
select select "100"
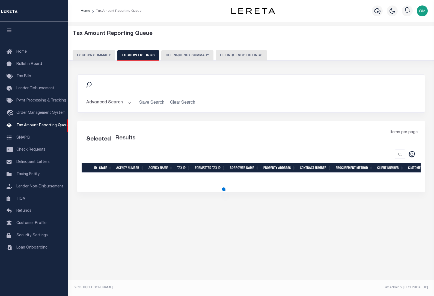
select select "100"
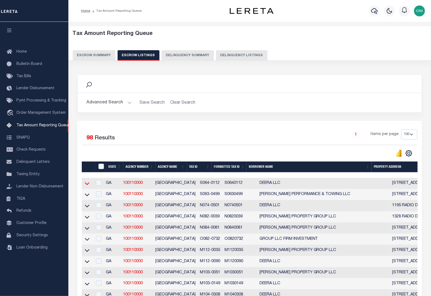
click at [85, 185] on icon at bounding box center [87, 184] width 5 height 6
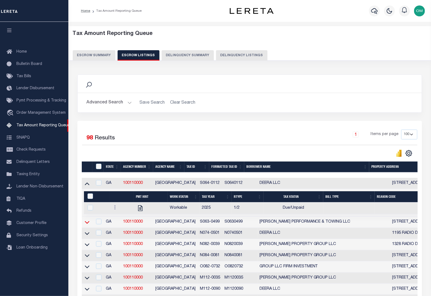
click at [85, 224] on icon at bounding box center [87, 223] width 5 height 6
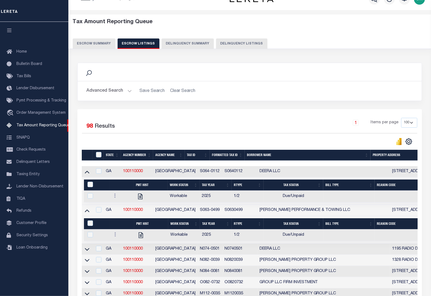
scroll to position [99, 0]
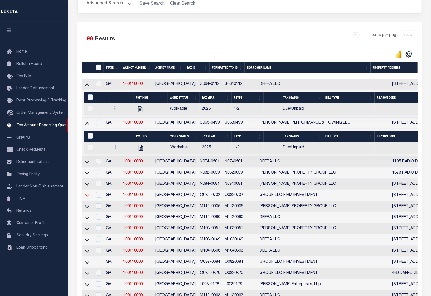
click at [87, 198] on icon at bounding box center [87, 196] width 5 height 6
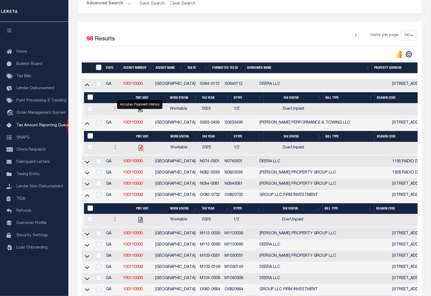
click at [139, 149] on icon "" at bounding box center [140, 148] width 7 height 7
checkbox input "true"
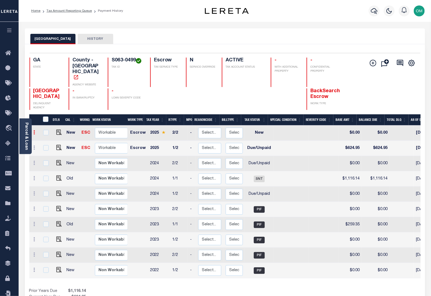
click at [34, 130] on icon at bounding box center [35, 132] width 2 height 4
click at [45, 148] on img at bounding box center [47, 151] width 5 height 6
select select "NW2"
type input "$0.00"
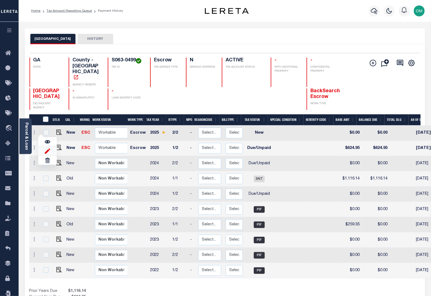
type input "[DATE]"
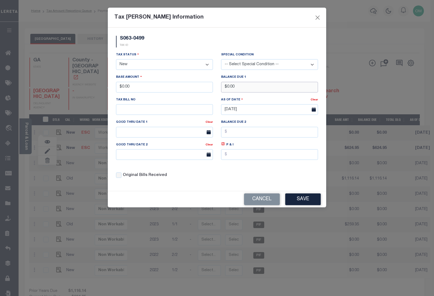
drag, startPoint x: 239, startPoint y: 89, endPoint x: 227, endPoint y: 90, distance: 11.3
click at [227, 90] on input "$0.00" at bounding box center [269, 87] width 97 height 11
click at [140, 88] on input "$0.00" at bounding box center [164, 87] width 97 height 11
type input "$2,000.00"
click at [303, 201] on button "Save" at bounding box center [304, 200] width 36 height 12
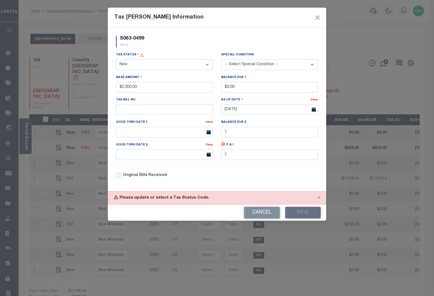
click at [180, 63] on select "- Select Status - Open Due/Unpaid Paid Incomplete No Tax Due Internal Refund Pr…" at bounding box center [164, 65] width 97 height 11
select select "DUE"
click at [116, 60] on select "- Select Status - Open Due/Unpaid Paid Incomplete No Tax Due Internal Refund Pr…" at bounding box center [164, 65] width 97 height 11
click at [302, 212] on button "Save" at bounding box center [304, 213] width 36 height 12
drag, startPoint x: 133, startPoint y: 92, endPoint x: 110, endPoint y: 92, distance: 22.7
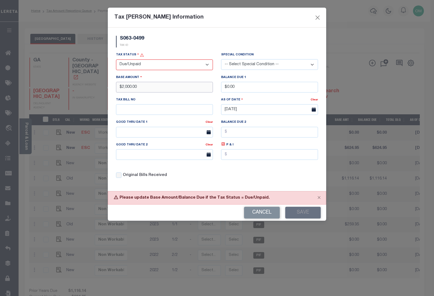
click at [110, 92] on div "S063-0499 TAX ID Installment: TaxID: S063-0499 Tax Status" at bounding box center [217, 110] width 219 height 164
drag, startPoint x: 247, startPoint y: 89, endPoint x: 217, endPoint y: 90, distance: 29.8
click at [217, 90] on div "Balance Due 1 $0.00" at bounding box center [269, 86] width 105 height 22
paste input "2"
drag, startPoint x: 240, startPoint y: 86, endPoint x: 201, endPoint y: 92, distance: 39.9
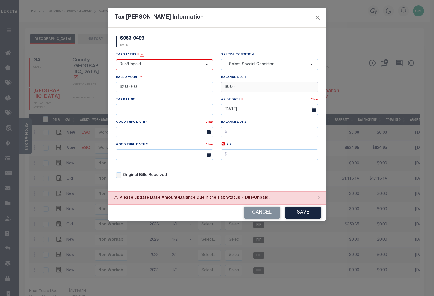
click at [201, 92] on div "Tax Status - Select Status - Open Due/Unpaid Paid Incomplete No Tax Due Interna…" at bounding box center [217, 117] width 210 height 131
type input "$2,000.00"
click at [308, 213] on button "Save" at bounding box center [304, 213] width 36 height 12
click at [216, 183] on div "Original Bills Received" at bounding box center [164, 173] width 105 height 19
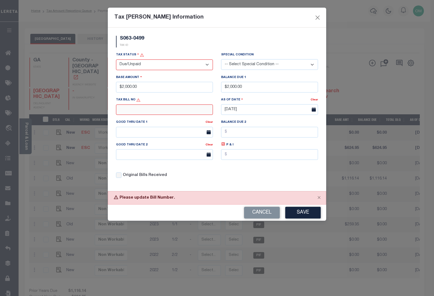
click at [160, 114] on input "text" at bounding box center [164, 110] width 97 height 11
type input "12"
click at [299, 213] on button "Save" at bounding box center [304, 213] width 36 height 12
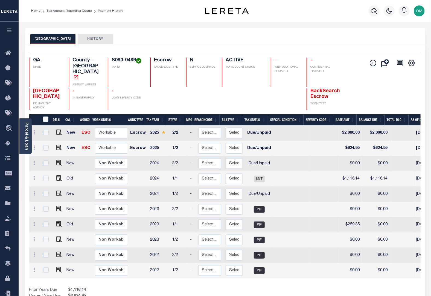
click at [84, 37] on button "HISTORY" at bounding box center [96, 39] width 36 height 10
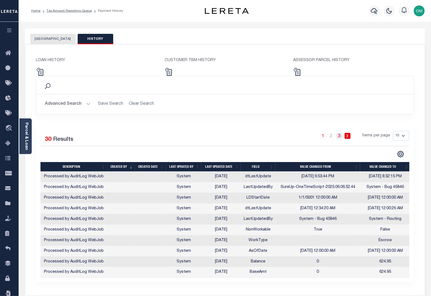
click at [339, 136] on link "3" at bounding box center [339, 136] width 6 height 6
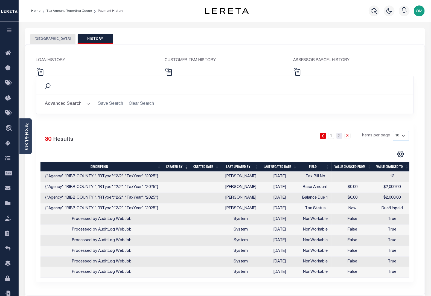
click at [338, 136] on link "2" at bounding box center [339, 136] width 6 height 6
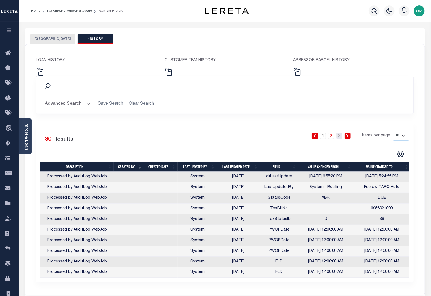
click at [338, 136] on link "3" at bounding box center [339, 136] width 6 height 6
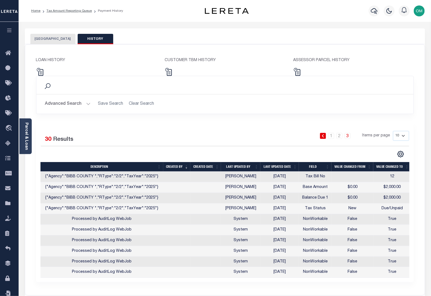
click at [15, 31] on button "button" at bounding box center [9, 31] width 19 height 19
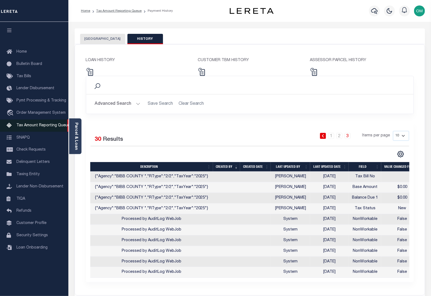
click at [41, 125] on span "Tax Amount Reporting Queue" at bounding box center [42, 126] width 53 height 4
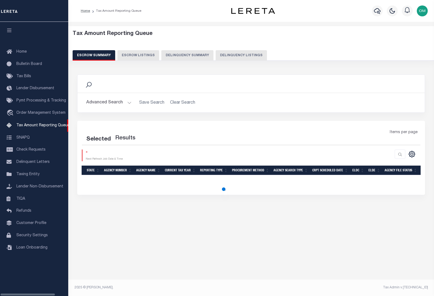
select select "100"
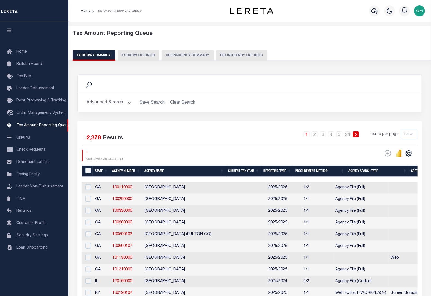
click at [129, 55] on button "Escrow Listings" at bounding box center [138, 55] width 42 height 10
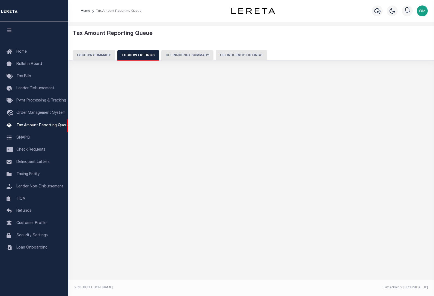
select select "100"
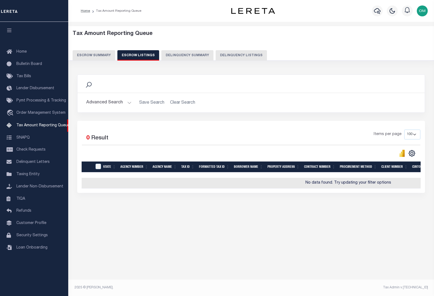
click at [183, 53] on button "Delinquency Summary" at bounding box center [187, 55] width 52 height 10
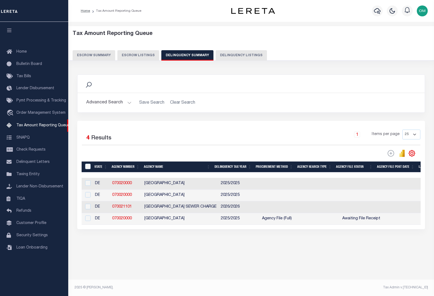
click at [130, 102] on button "Advanced Search" at bounding box center [108, 103] width 45 height 11
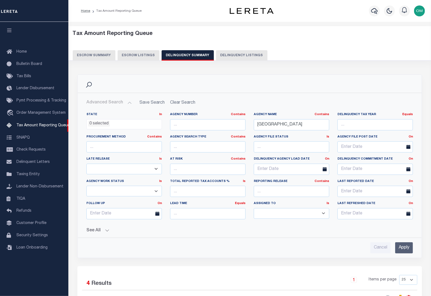
click at [130, 103] on button "Advanced Search" at bounding box center [108, 103] width 45 height 11
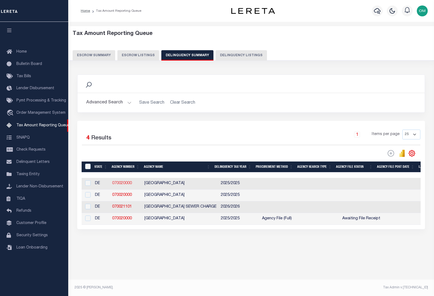
click at [120, 183] on link "070020000" at bounding box center [122, 184] width 20 height 4
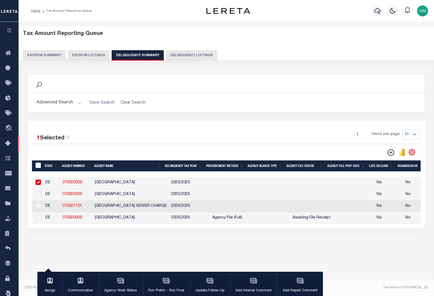
checkbox input "true"
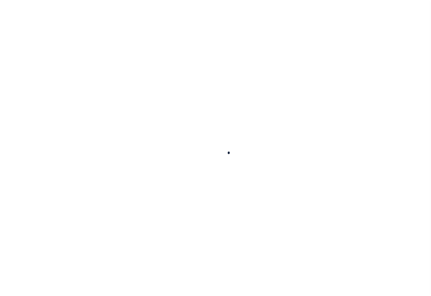
select select
checkbox input "false"
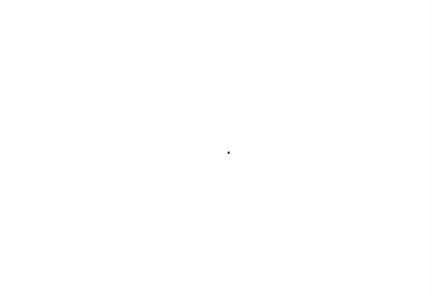
checkbox input "false"
type input "1000300000"
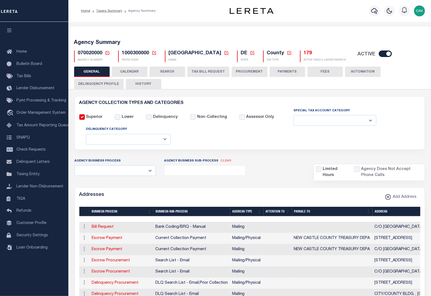
click at [136, 73] on button "CALENDAR" at bounding box center [130, 72] width 36 height 10
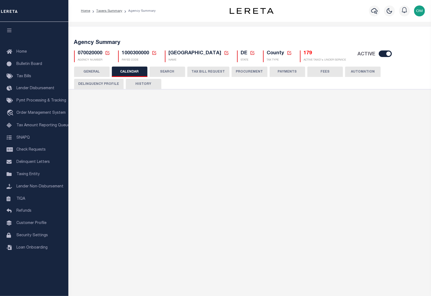
checkbox input "false"
type input "1"
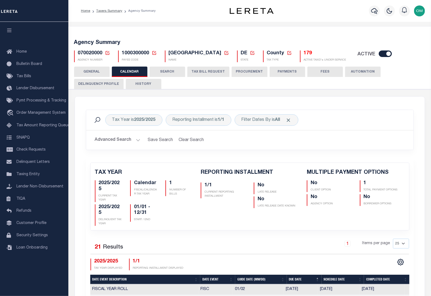
click at [170, 70] on button "SEARCH" at bounding box center [167, 72] width 36 height 10
checkbox input "false"
type input "15000"
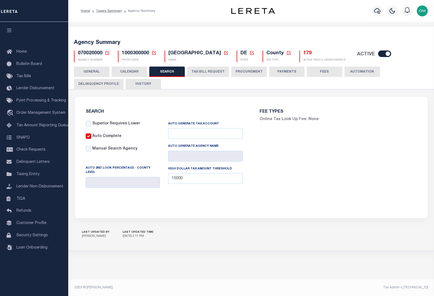
click at [202, 73] on button "TAX BILL REQUEST" at bounding box center [208, 72] width 42 height 10
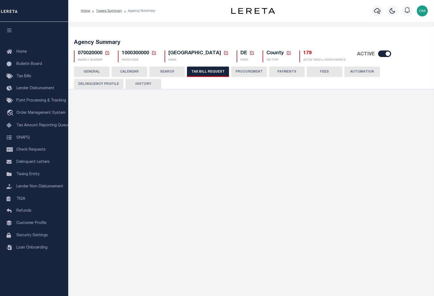
select select "27"
checkbox input "false"
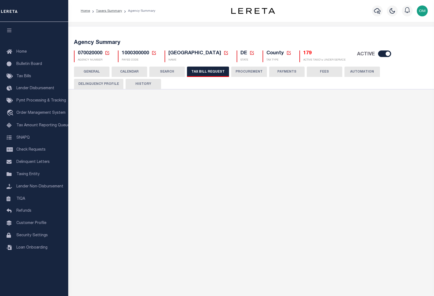
select select "22"
select select "false"
select select
select select "7803021001"
select select "2"
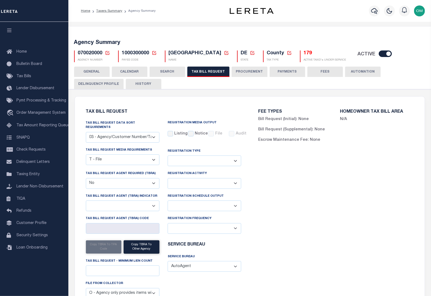
click at [244, 70] on button "PROCUREMENT" at bounding box center [249, 72] width 36 height 10
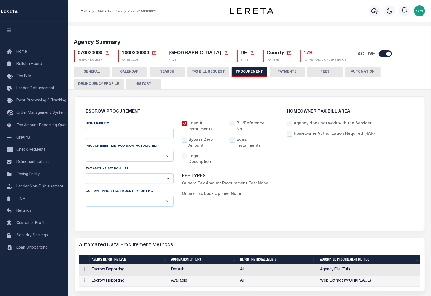
click at [290, 69] on button "PAYMENTS" at bounding box center [287, 72] width 36 height 10
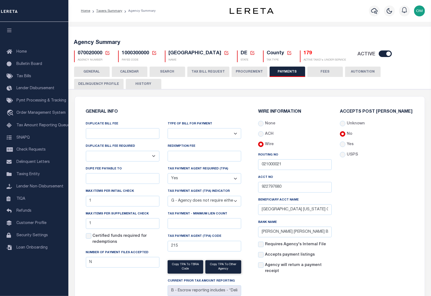
click at [322, 71] on button "FEES" at bounding box center [325, 72] width 36 height 10
click at [359, 70] on button "AUTOMATION" at bounding box center [363, 72] width 36 height 10
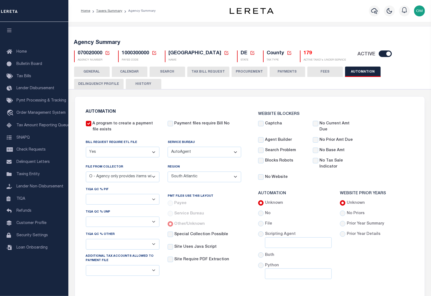
click at [309, 52] on h5 "179" at bounding box center [325, 54] width 42 height 6
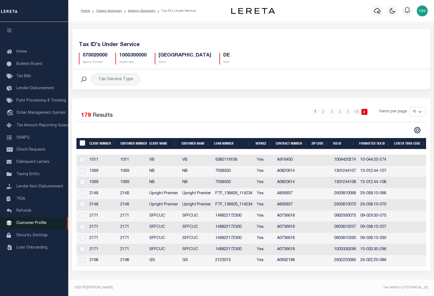
click at [41, 225] on span "Customer Profile" at bounding box center [31, 224] width 30 height 4
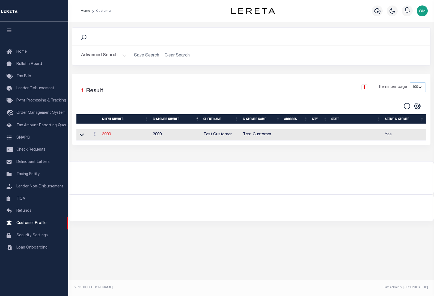
click at [106, 136] on link "3000" at bounding box center [106, 135] width 9 height 4
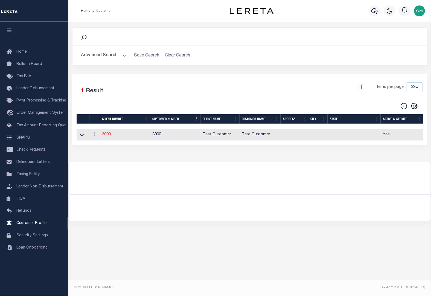
select select
type input "Test Customer"
type input "3000"
type input "Test Customer"
type input "Test"
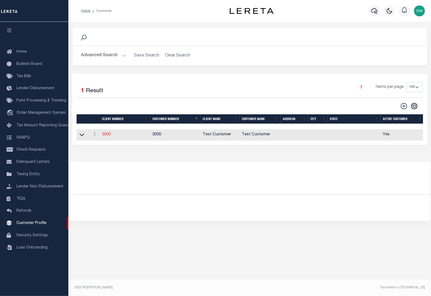
type input "Customer"
select select "Residential"
checkbox input "true"
select select
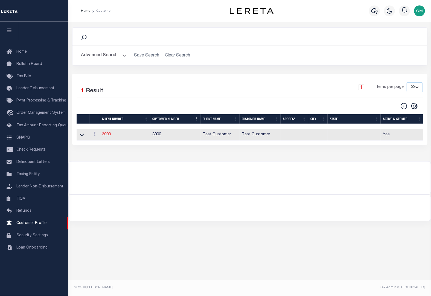
checkbox input "false"
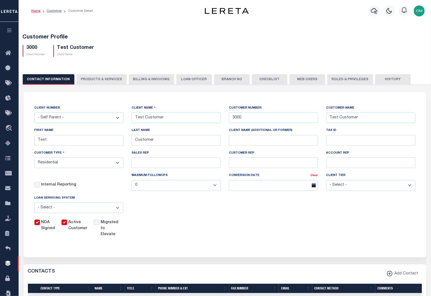
click at [99, 76] on button "PRODUCTS & SERVICES" at bounding box center [102, 79] width 50 height 10
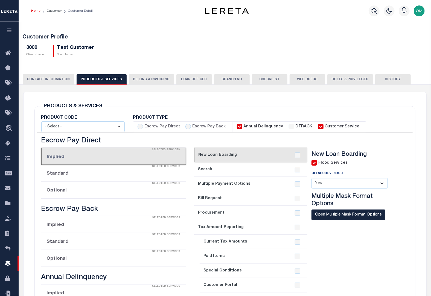
radio input "true"
checkbox input "true"
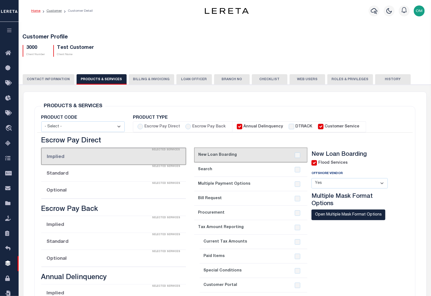
checkbox input "true"
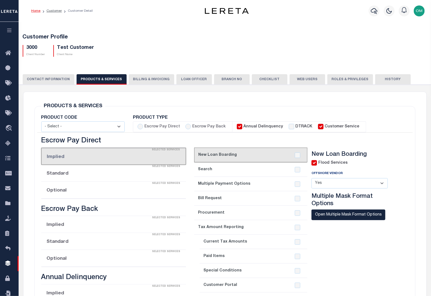
checkbox input "true"
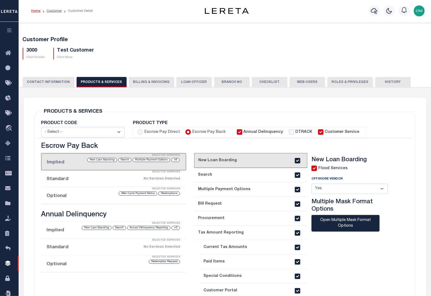
click at [148, 80] on button "Billing & Invoicing" at bounding box center [151, 82] width 45 height 10
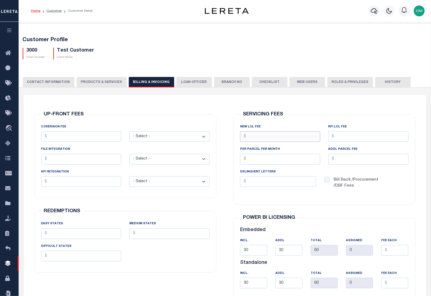
click at [279, 137] on input "NEW LOL FEE" at bounding box center [280, 136] width 80 height 11
click at [284, 183] on input "DELINQUENT LETTERS" at bounding box center [278, 181] width 76 height 11
click at [269, 136] on input "NEW LOL FEE" at bounding box center [280, 136] width 80 height 11
type input "$1.00"
click at [350, 106] on div "SERVICING FEES NEW LOL FEE $1.00 RFI LOL Fee PER PARCEL PER MONTH ADDL PARCEL F…" at bounding box center [324, 207] width 191 height 225
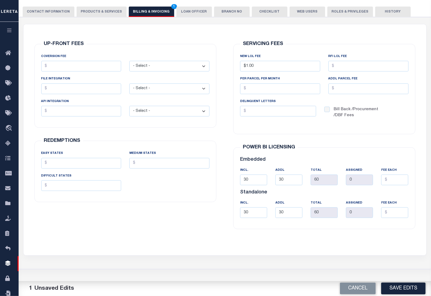
scroll to position [74, 0]
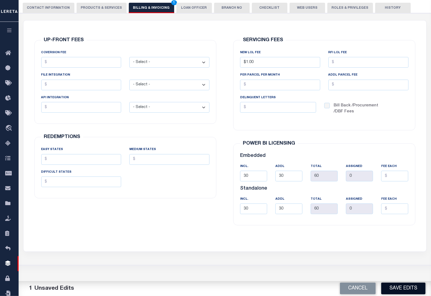
click at [401, 287] on button "Save Edits" at bounding box center [403, 289] width 44 height 12
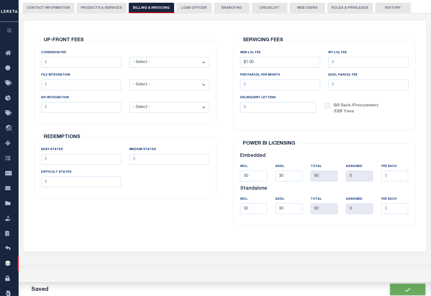
scroll to position [0, 0]
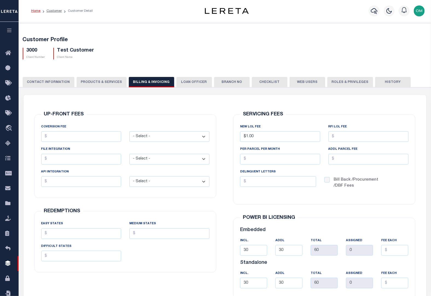
click at [178, 82] on button "LOAN OFFICER" at bounding box center [194, 82] width 36 height 10
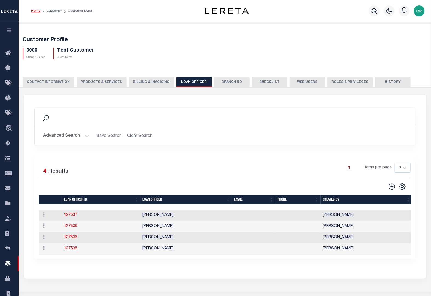
click at [102, 272] on div "Search Advanced Search Save Search Clear Search Equals" at bounding box center [224, 184] width 402 height 178
click at [220, 83] on button "Branch No" at bounding box center [232, 82] width 36 height 10
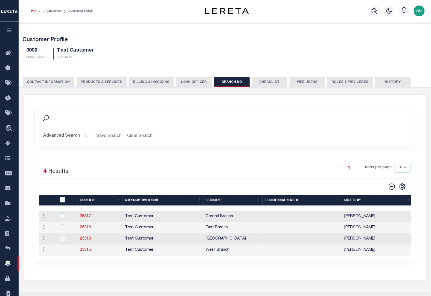
click at [260, 85] on button "Checklist" at bounding box center [270, 82] width 36 height 10
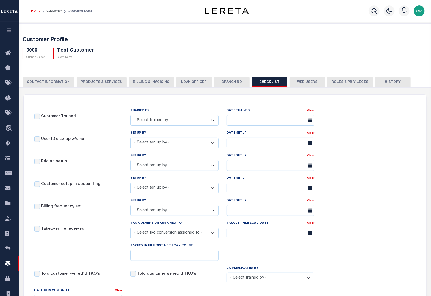
click at [297, 83] on button "Web Users" at bounding box center [307, 82] width 36 height 10
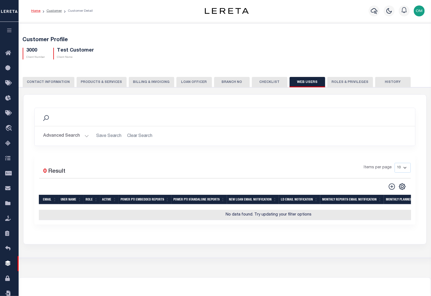
click at [120, 159] on div "Selected 0 Result Items per page 10 25 50 100" at bounding box center [224, 189] width 381 height 70
click at [336, 79] on button "Roles & Privileges" at bounding box center [350, 82] width 46 height 10
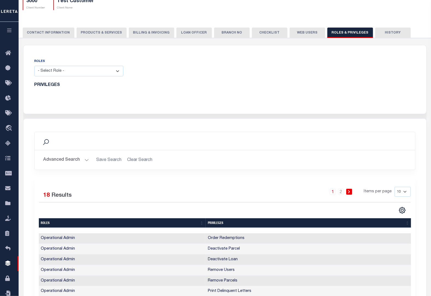
click at [384, 33] on button "History" at bounding box center [393, 33] width 36 height 10
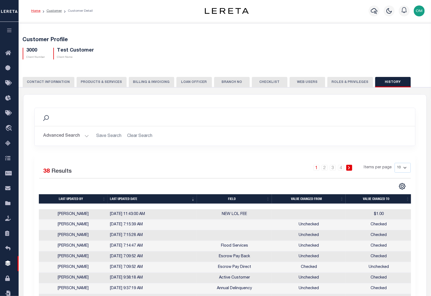
click at [9, 29] on icon "button" at bounding box center [9, 30] width 6 height 5
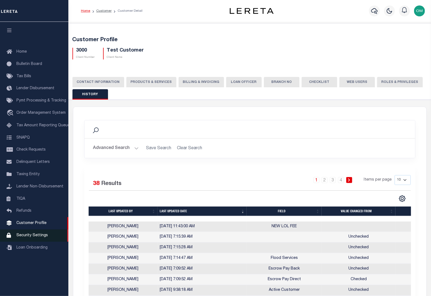
click at [34, 238] on span "Security Settings" at bounding box center [31, 236] width 31 height 4
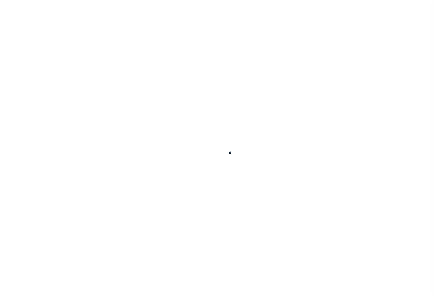
select select "100"
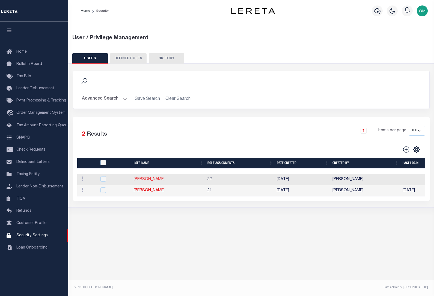
click at [137, 179] on link "[PERSON_NAME]" at bounding box center [149, 180] width 31 height 4
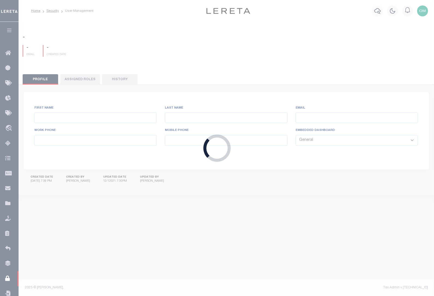
type input "[PERSON_NAME],"
type input "[PERSON_NAME]"
type input "[EMAIL_ADDRESS][DOMAIN_NAME]"
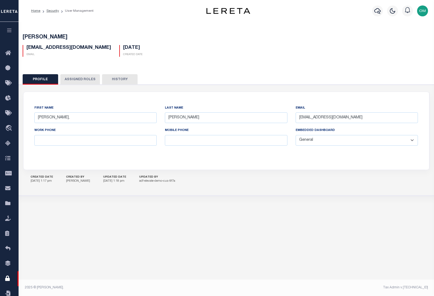
click at [77, 80] on button "Assigned Roles" at bounding box center [80, 79] width 40 height 10
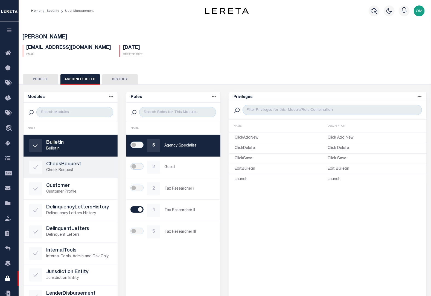
click at [85, 166] on h5 "CheckRequest" at bounding box center [79, 165] width 66 height 6
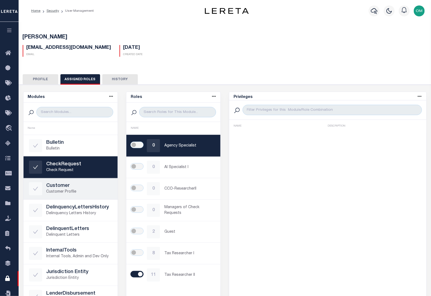
click at [88, 195] on div "Customer Customer Profile" at bounding box center [70, 189] width 83 height 13
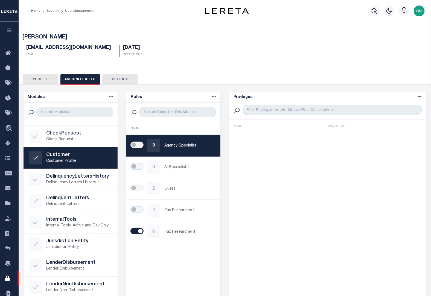
scroll to position [74, 0]
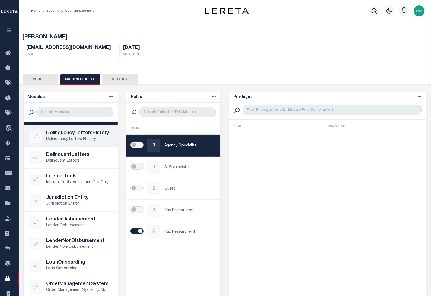
click at [80, 140] on p "Delinquency Letters History" at bounding box center [79, 140] width 66 height 6
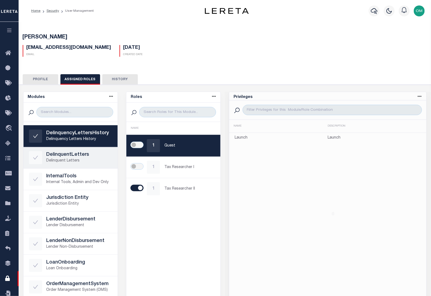
click at [78, 158] on p "Delinquent Letters" at bounding box center [79, 161] width 66 height 6
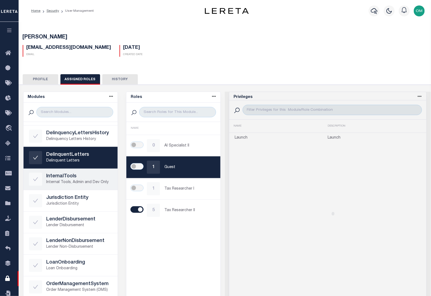
click at [85, 187] on link "InternalTools Internal Tools, Admin and Dev Only" at bounding box center [70, 179] width 94 height 21
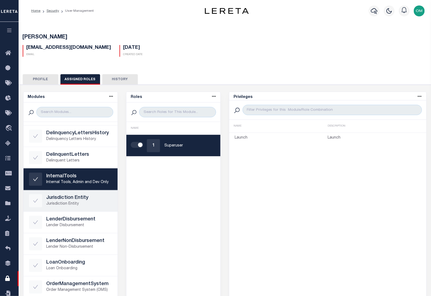
click at [80, 202] on p "Jurisdiction Entity" at bounding box center [79, 204] width 66 height 6
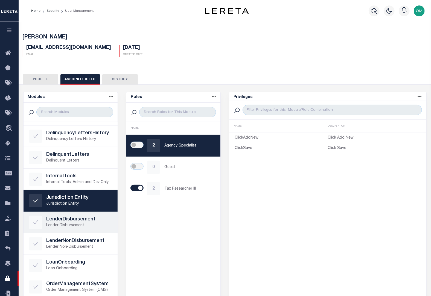
click at [89, 225] on p "Lender Disbursement" at bounding box center [79, 226] width 66 height 6
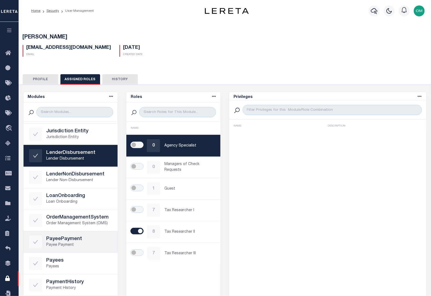
scroll to position [174, 0]
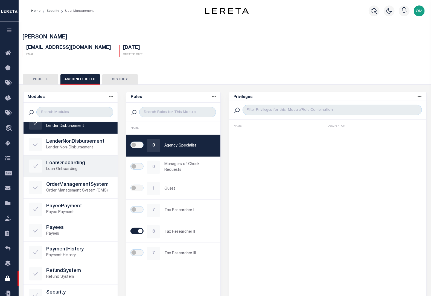
click at [89, 156] on link "LoanOnboarding Loan Onboarding" at bounding box center [70, 166] width 94 height 21
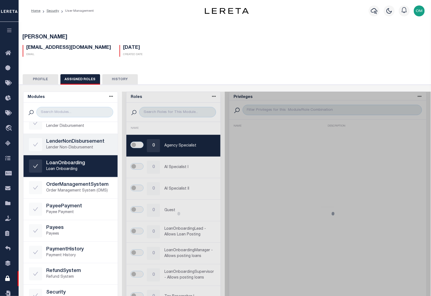
click at [88, 147] on p "Lender Non-Disbursement" at bounding box center [79, 148] width 66 height 6
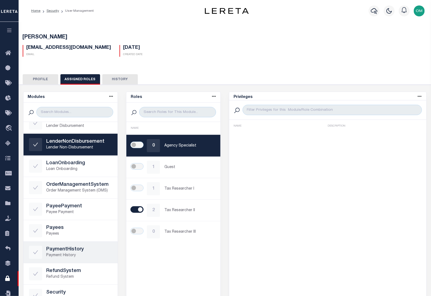
click at [73, 243] on link "PaymentHistory Payment History" at bounding box center [70, 252] width 94 height 21
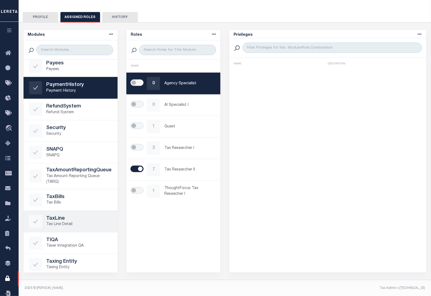
scroll to position [278, 0]
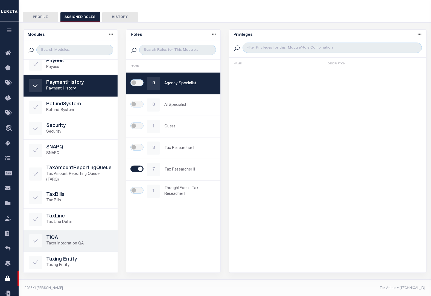
click at [77, 242] on p "Taxer Integration QA" at bounding box center [79, 244] width 66 height 6
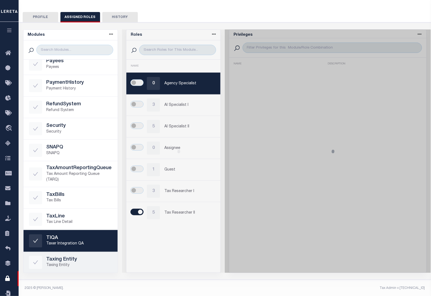
click at [80, 263] on p "Taxing Entity" at bounding box center [79, 266] width 66 height 6
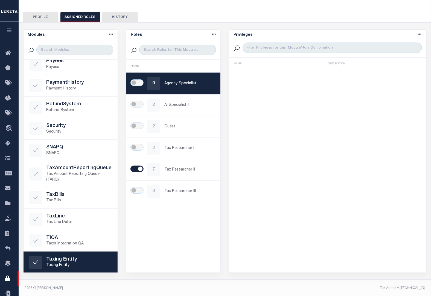
click at [7, 27] on button "button" at bounding box center [9, 31] width 19 height 19
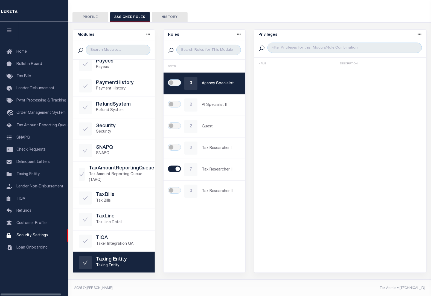
scroll to position [283, 0]
click at [36, 254] on link "Loan Onboarding" at bounding box center [34, 248] width 68 height 12
